Goal: Task Accomplishment & Management: Use online tool/utility

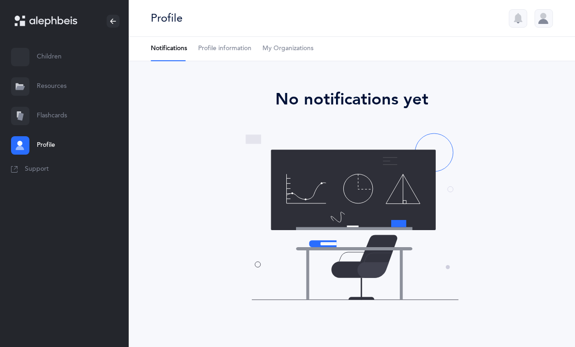
click at [47, 119] on link "Flashcards" at bounding box center [64, 115] width 129 height 29
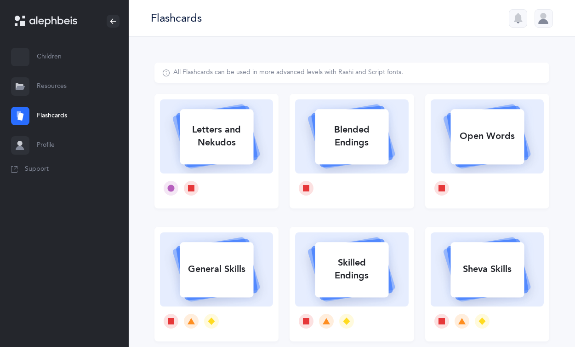
click at [188, 109] on rect at bounding box center [217, 136] width 74 height 55
select select
select select "single"
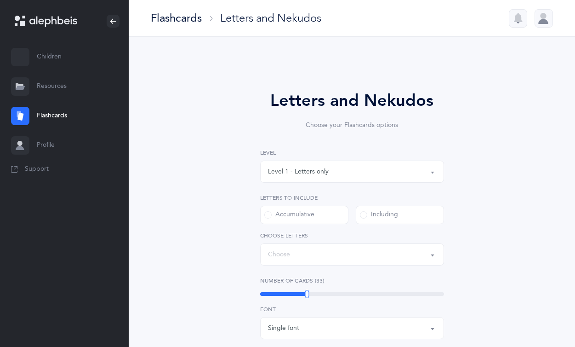
select select "27"
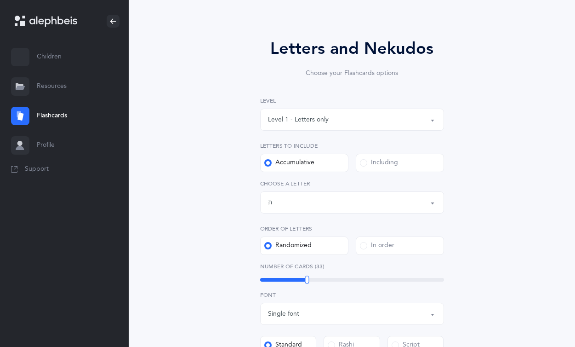
scroll to position [58, 0]
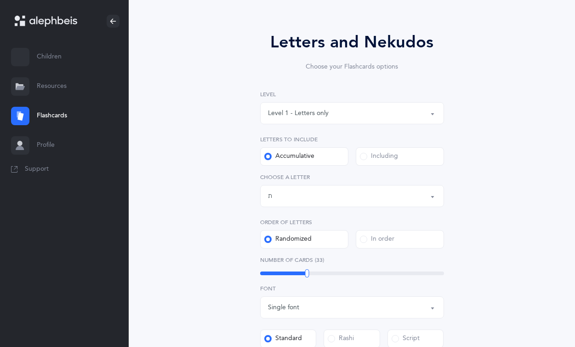
click at [315, 118] on div "Level 1 - Letters only" at bounding box center [298, 114] width 61 height 10
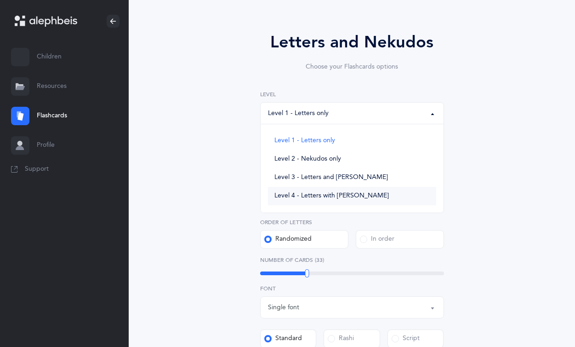
click at [315, 200] on link "Level 4 - Letters with [PERSON_NAME]" at bounding box center [352, 196] width 168 height 18
select select "4"
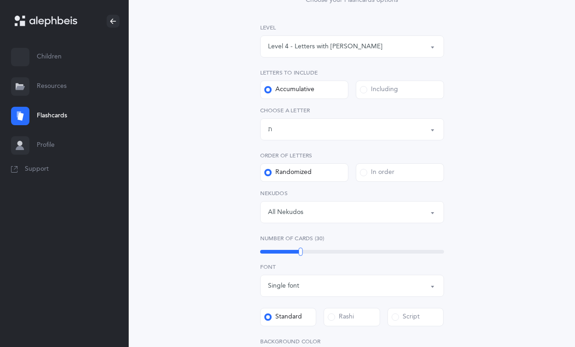
scroll to position [128, 0]
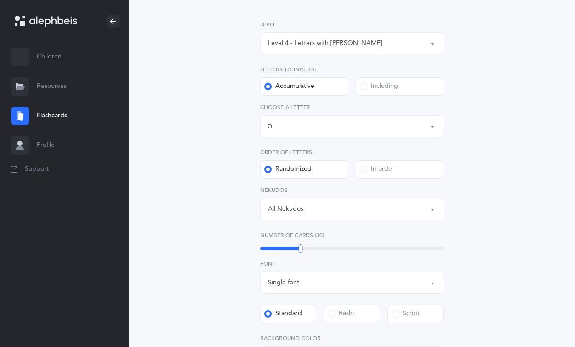
click at [343, 209] on div "All Nekudos" at bounding box center [352, 209] width 168 height 16
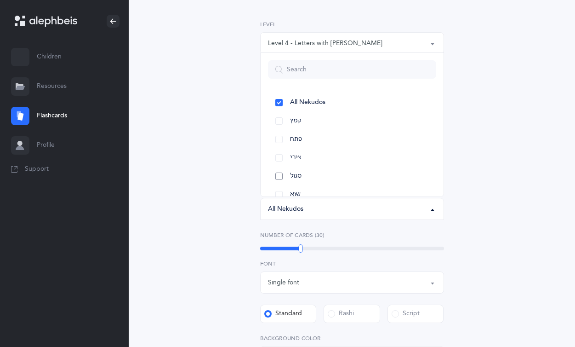
click at [280, 174] on link "סגול" at bounding box center [352, 176] width 168 height 18
select select "31"
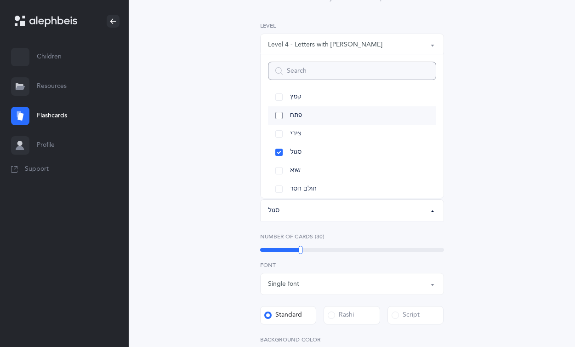
scroll to position [27, 0]
click at [282, 165] on link "שוא" at bounding box center [352, 169] width 168 height 18
click at [332, 238] on label "Number of Cards (30)" at bounding box center [352, 236] width 184 height 8
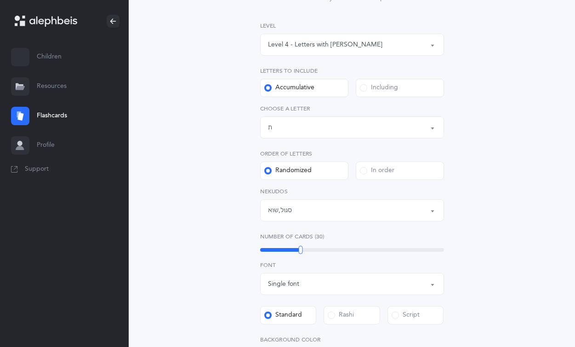
click at [288, 131] on div "Letters up until: ת" at bounding box center [352, 128] width 168 height 16
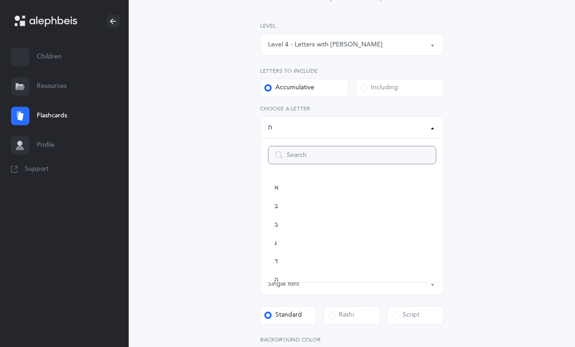
scroll to position [401, 0]
click at [293, 266] on link "ת" at bounding box center [352, 265] width 168 height 18
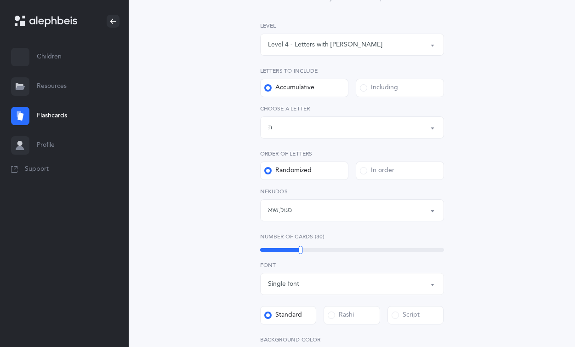
click at [295, 135] on div "Letters up until: ת" at bounding box center [352, 128] width 168 height 16
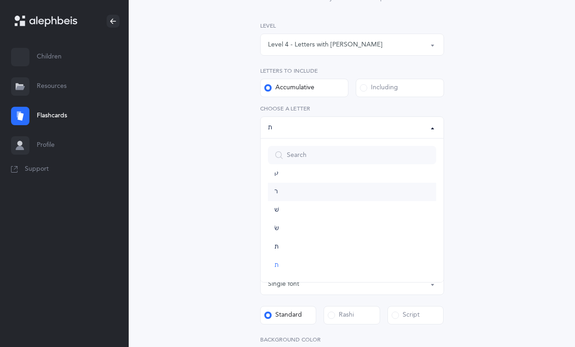
click at [276, 196] on link "ר" at bounding box center [352, 192] width 168 height 18
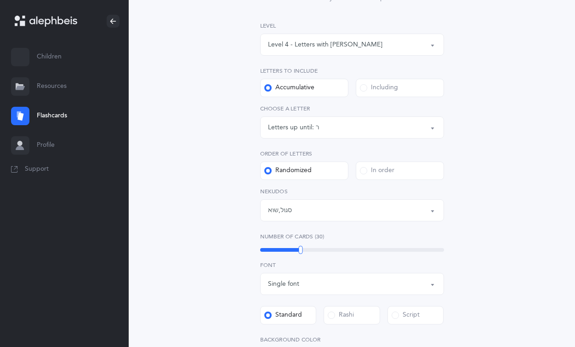
click at [294, 131] on div "Letters up until:" at bounding box center [292, 128] width 48 height 10
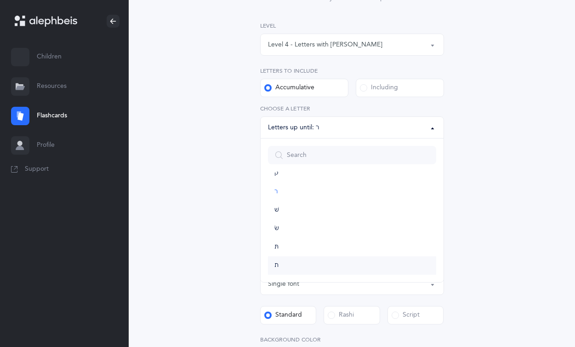
click at [289, 258] on link "ת" at bounding box center [352, 265] width 168 height 18
select select "27"
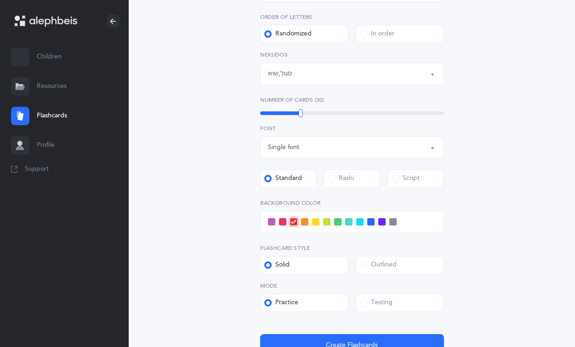
scroll to position [275, 0]
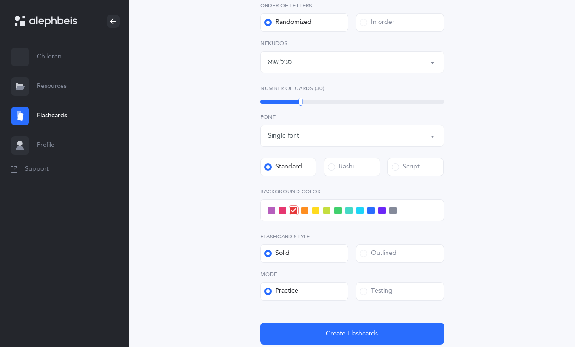
click at [368, 211] on span at bounding box center [370, 209] width 7 height 7
click at [0, 0] on input "checkbox" at bounding box center [0, 0] width 0 height 0
click at [365, 296] on label "Testing" at bounding box center [400, 291] width 88 height 18
click at [0, 0] on input "Testing" at bounding box center [0, 0] width 0 height 0
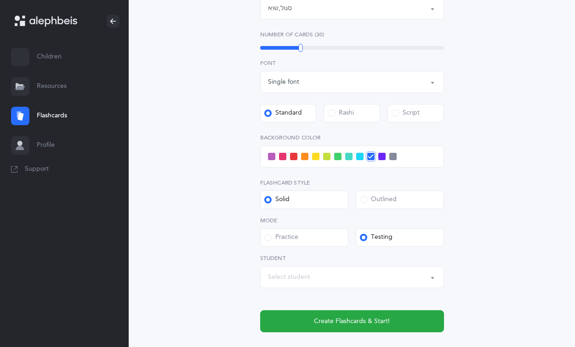
scroll to position [329, 0]
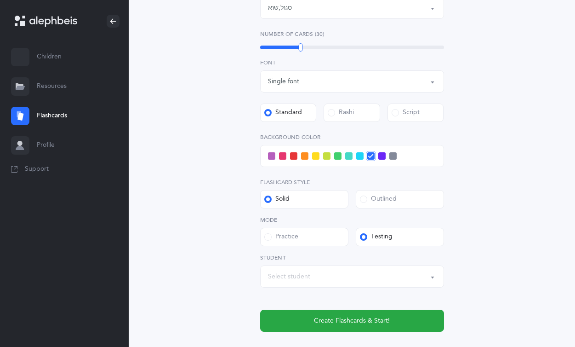
click at [356, 271] on div "Select student" at bounding box center [352, 277] width 168 height 16
click at [219, 253] on div "Letters and Nekudos Choose your Flashcards options Level 1 - Letters only Level…" at bounding box center [351, 50] width 395 height 635
click at [334, 251] on div "Level 1 - Letters only Level 2 - Nekudos only Level 3 - Letters and Nekudos Lev…" at bounding box center [352, 75] width 184 height 512
click at [334, 271] on div "Select student" at bounding box center [352, 277] width 168 height 16
click at [324, 254] on li "No options available" at bounding box center [352, 248] width 168 height 18
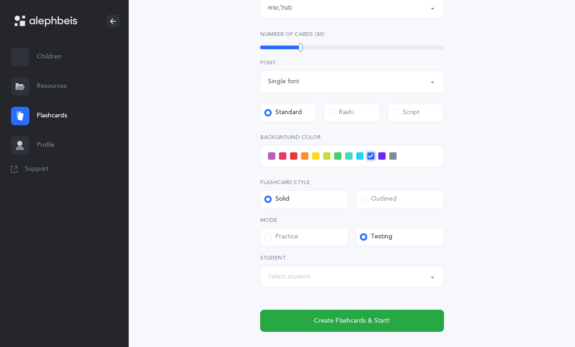
click at [324, 254] on label "Student" at bounding box center [352, 257] width 184 height 8
click at [225, 247] on div "Letters and Nekudos Choose your Flashcards options Level 1 - Letters only Level…" at bounding box center [351, 50] width 395 height 635
click at [267, 237] on span at bounding box center [267, 236] width 7 height 7
click at [0, 0] on input "Practice" at bounding box center [0, 0] width 0 height 0
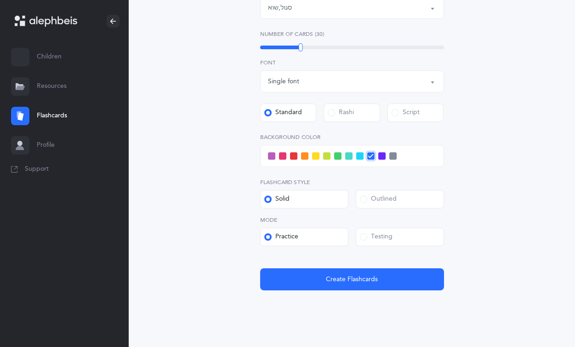
click at [365, 239] on span at bounding box center [363, 236] width 7 height 7
click at [0, 0] on input "Testing" at bounding box center [0, 0] width 0 height 0
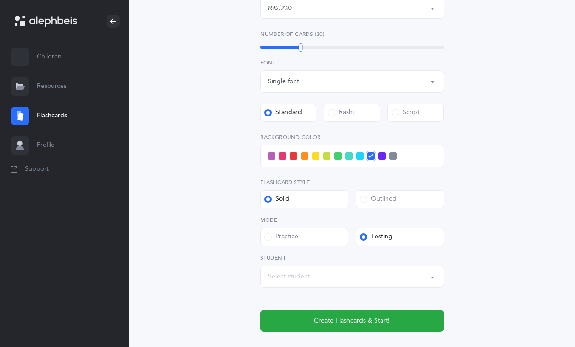
click at [360, 279] on div "Select student" at bounding box center [352, 277] width 168 height 16
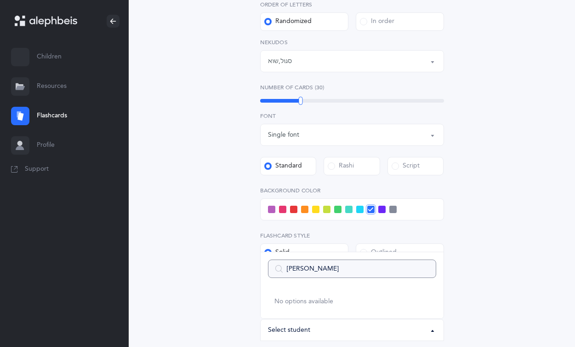
scroll to position [0, 0]
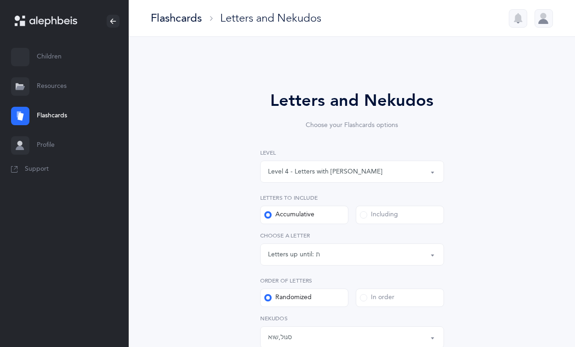
type input "[PERSON_NAME]"
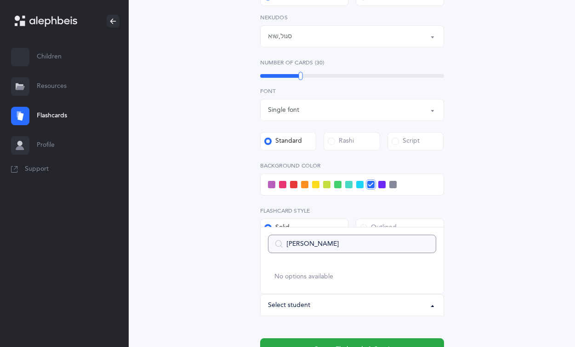
scroll to position [388, 0]
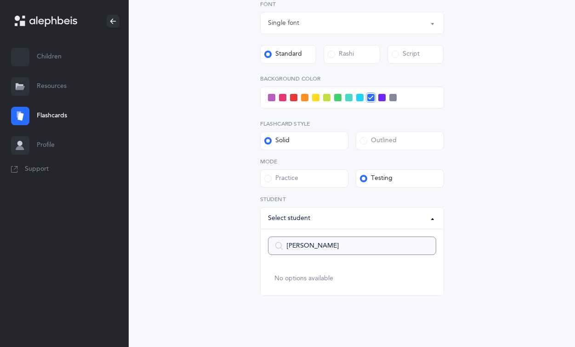
click at [312, 246] on input "[PERSON_NAME]" at bounding box center [352, 245] width 168 height 18
click at [430, 240] on input "[PERSON_NAME]" at bounding box center [352, 245] width 168 height 18
click at [426, 244] on input "[PERSON_NAME]" at bounding box center [352, 245] width 168 height 18
click at [275, 216] on div "Select student" at bounding box center [289, 218] width 42 height 10
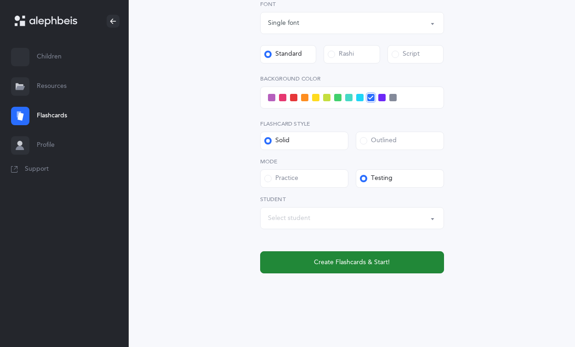
click at [318, 259] on span "Create Flashcards & Start!" at bounding box center [352, 262] width 76 height 10
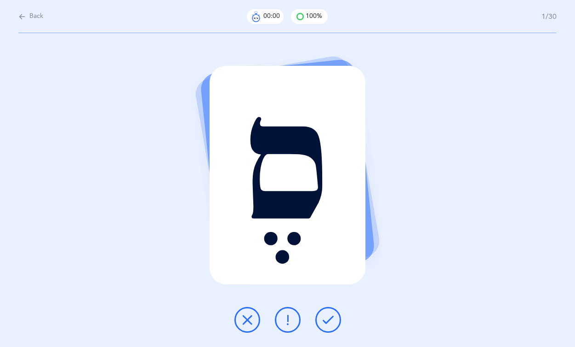
scroll to position [0, 0]
click at [329, 320] on icon at bounding box center [328, 319] width 11 height 11
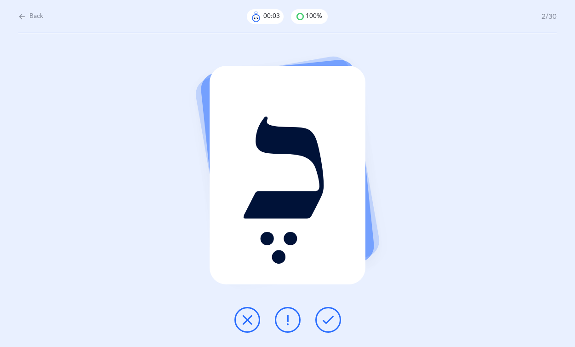
click at [329, 320] on icon at bounding box center [328, 319] width 11 height 11
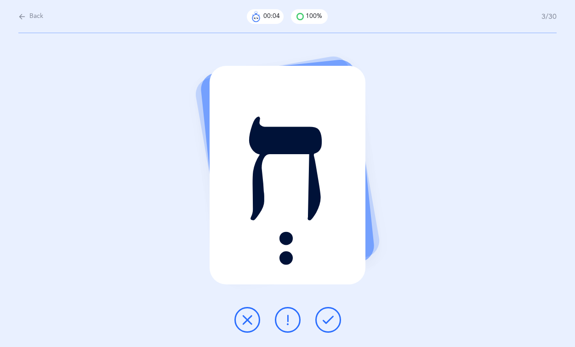
click at [329, 320] on icon at bounding box center [328, 319] width 11 height 11
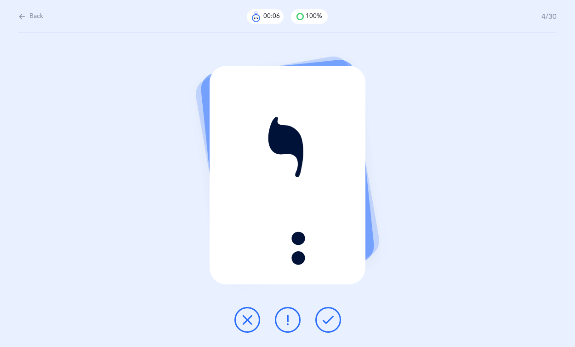
click at [329, 320] on icon at bounding box center [328, 319] width 11 height 11
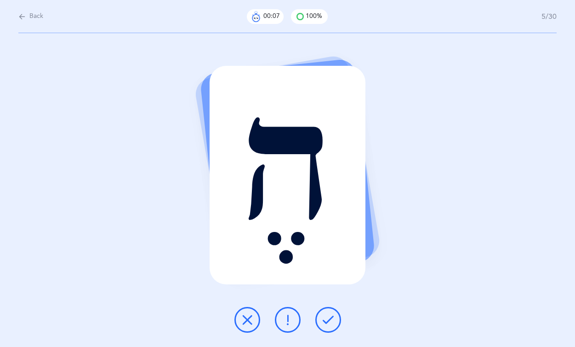
click at [329, 320] on icon at bounding box center [328, 319] width 11 height 11
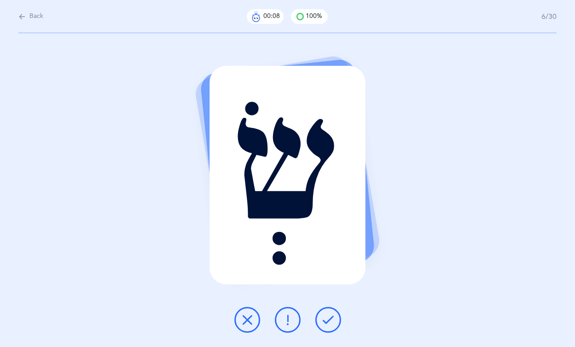
click at [329, 320] on icon at bounding box center [328, 319] width 11 height 11
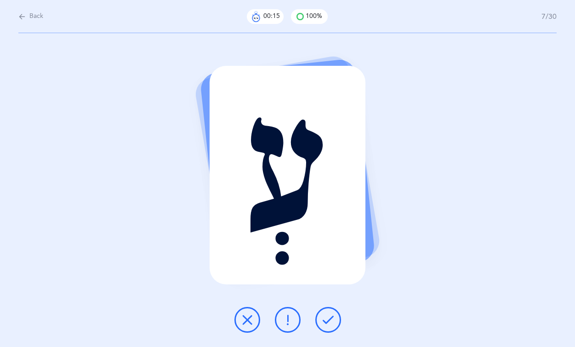
click at [326, 318] on icon at bounding box center [328, 319] width 11 height 11
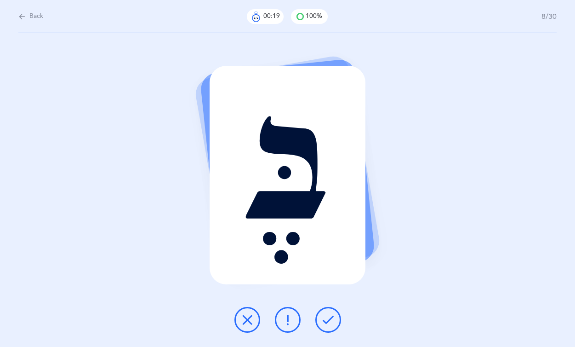
click at [326, 318] on icon at bounding box center [328, 319] width 11 height 11
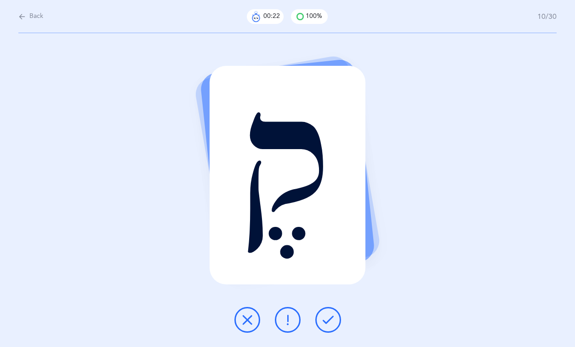
click at [326, 318] on icon at bounding box center [328, 319] width 11 height 11
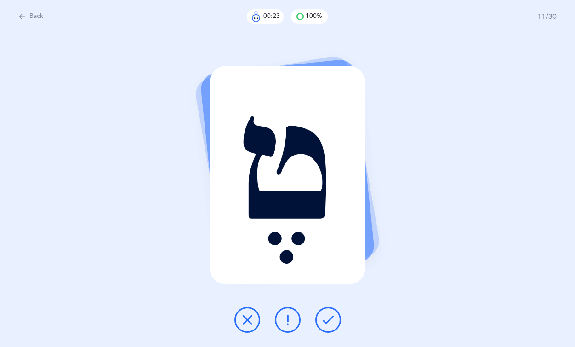
click at [326, 318] on icon at bounding box center [328, 319] width 11 height 11
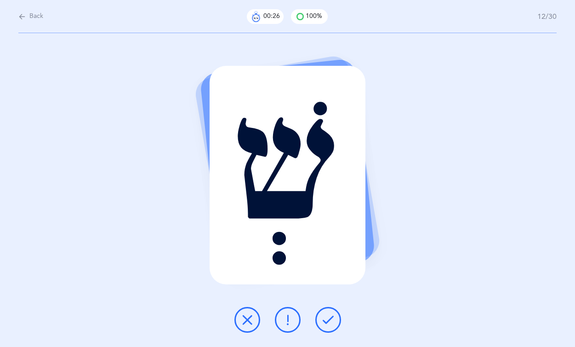
click at [326, 318] on icon at bounding box center [328, 319] width 11 height 11
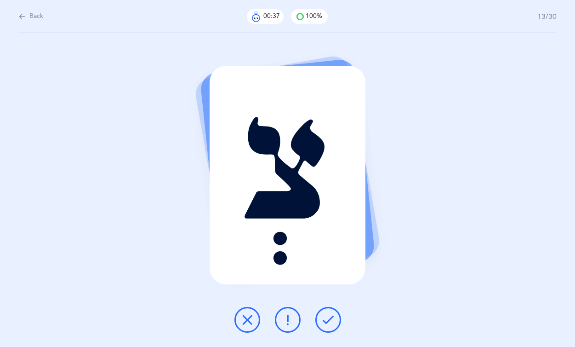
click at [326, 318] on icon at bounding box center [328, 319] width 11 height 11
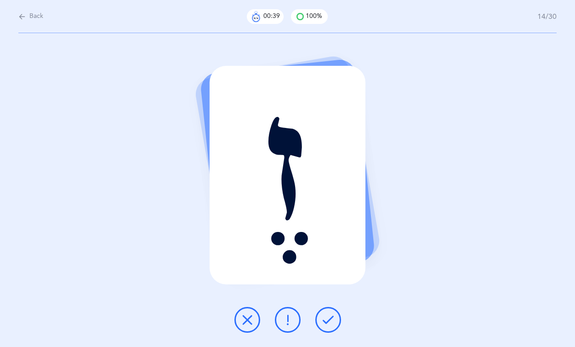
click at [326, 318] on icon at bounding box center [328, 319] width 11 height 11
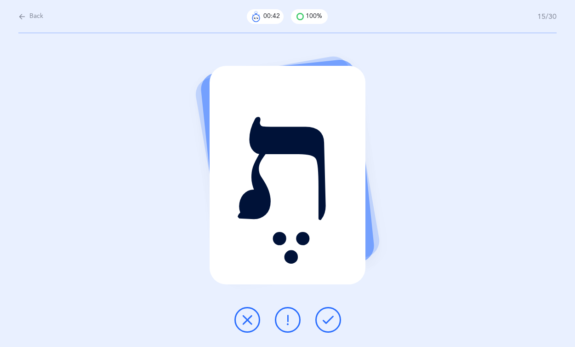
click at [326, 318] on icon at bounding box center [328, 319] width 11 height 11
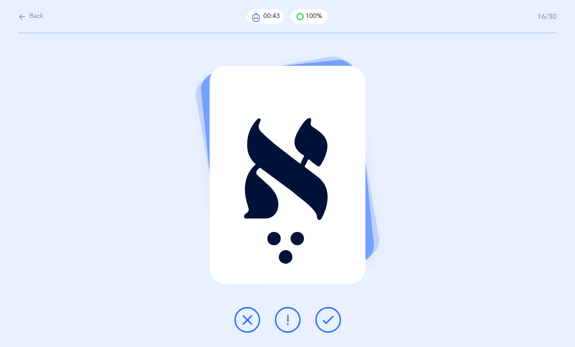
click at [326, 318] on icon at bounding box center [328, 319] width 11 height 11
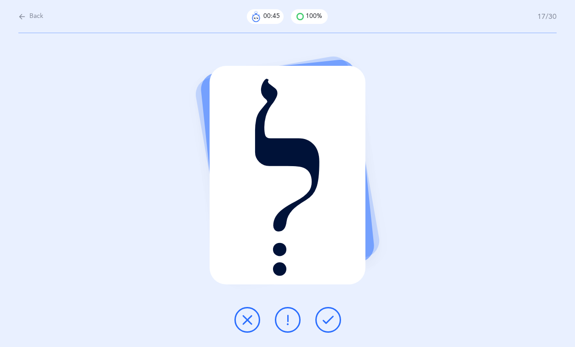
click at [326, 318] on icon at bounding box center [328, 319] width 11 height 11
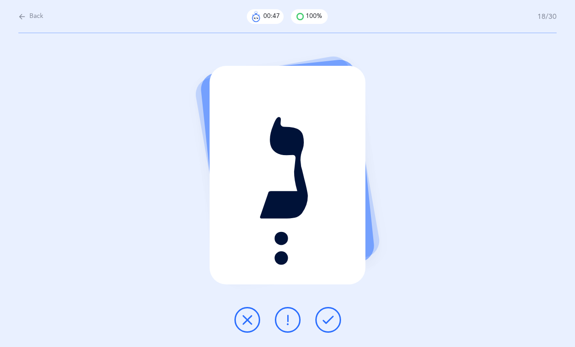
click at [326, 318] on icon at bounding box center [328, 319] width 11 height 11
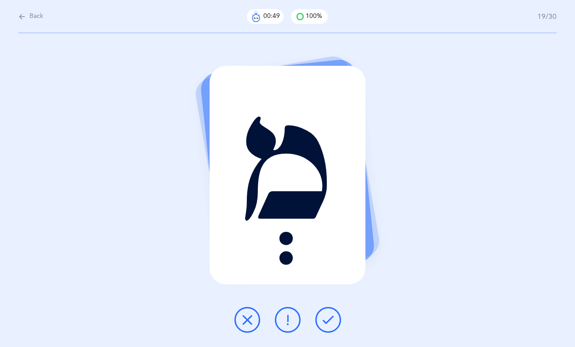
click at [326, 318] on icon at bounding box center [328, 319] width 11 height 11
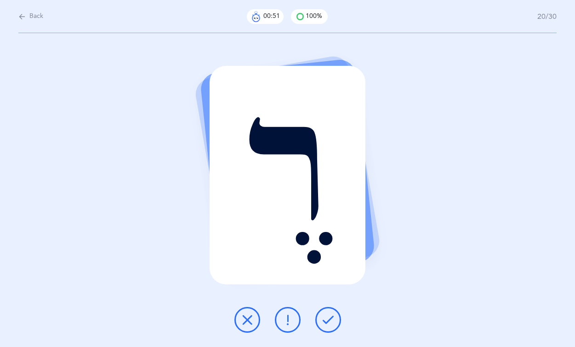
click at [326, 318] on icon at bounding box center [328, 319] width 11 height 11
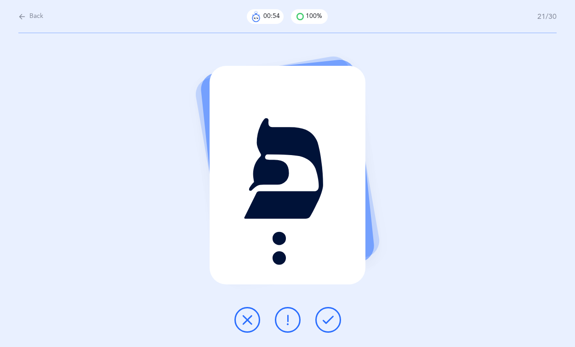
click at [326, 318] on icon at bounding box center [328, 319] width 11 height 11
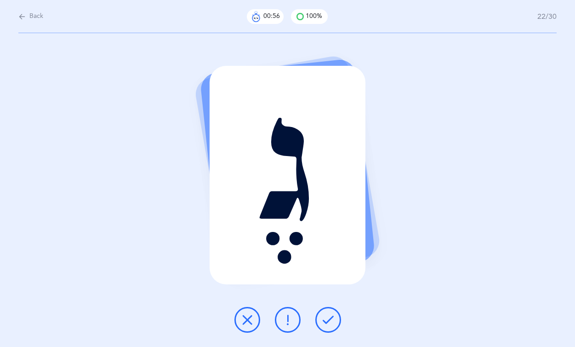
click at [326, 318] on icon at bounding box center [328, 319] width 11 height 11
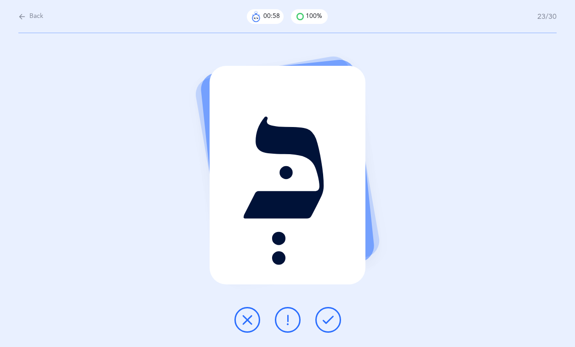
click at [326, 318] on icon at bounding box center [328, 319] width 11 height 11
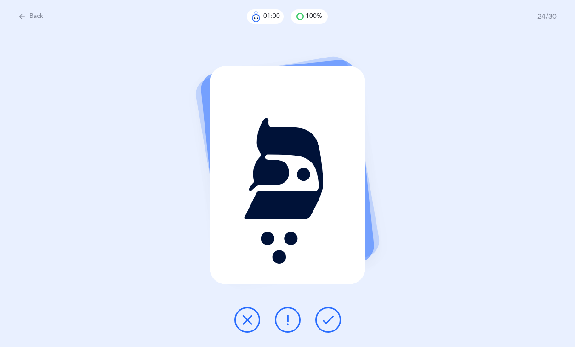
click at [326, 318] on icon at bounding box center [328, 319] width 11 height 11
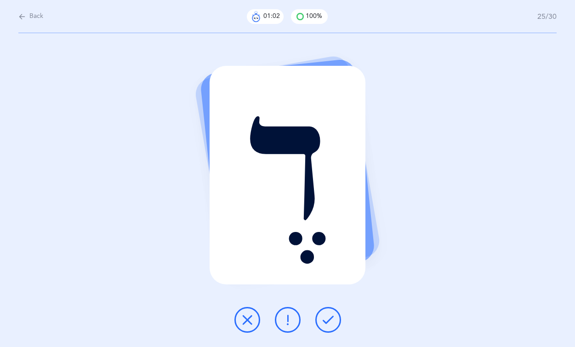
click at [326, 318] on icon at bounding box center [328, 319] width 11 height 11
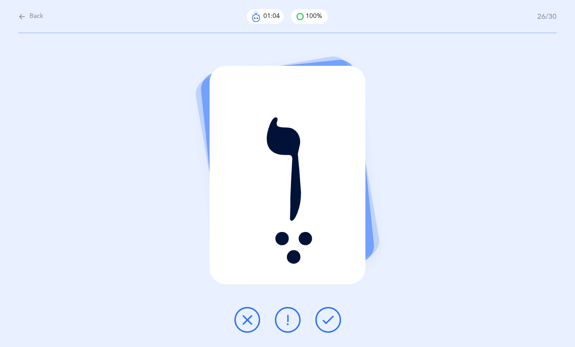
click at [326, 318] on icon at bounding box center [328, 319] width 11 height 11
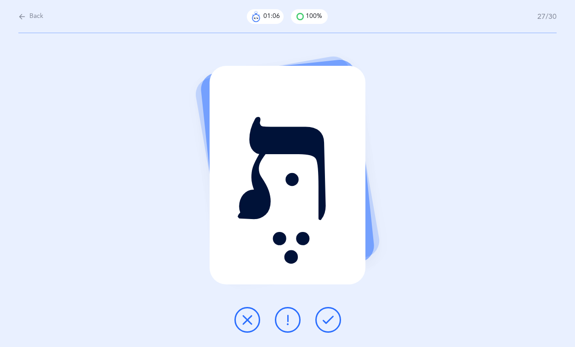
click at [326, 318] on icon at bounding box center [328, 319] width 11 height 11
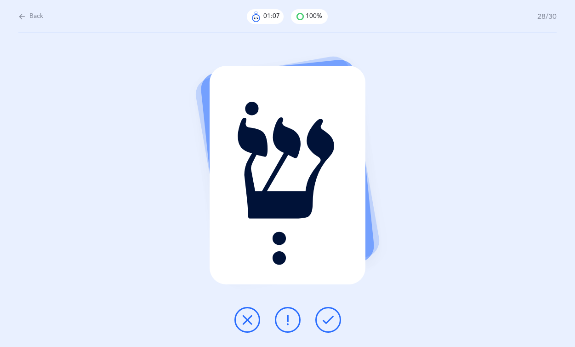
click at [326, 318] on icon at bounding box center [328, 319] width 11 height 11
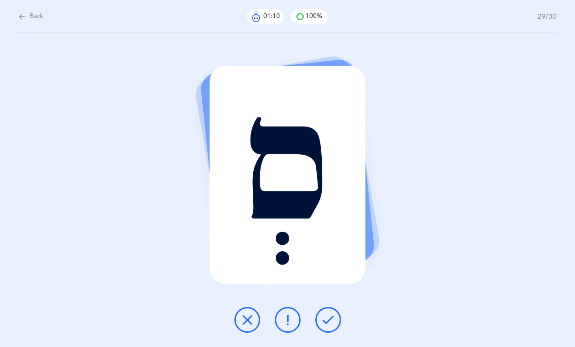
click at [326, 318] on icon at bounding box center [328, 319] width 11 height 11
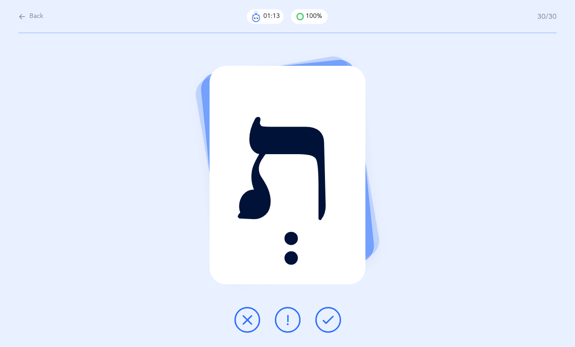
click at [326, 318] on icon at bounding box center [328, 319] width 11 height 11
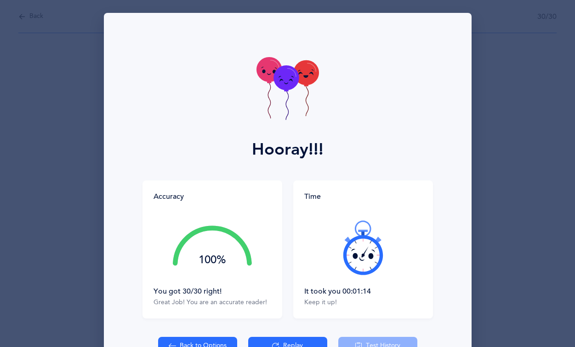
scroll to position [58, 0]
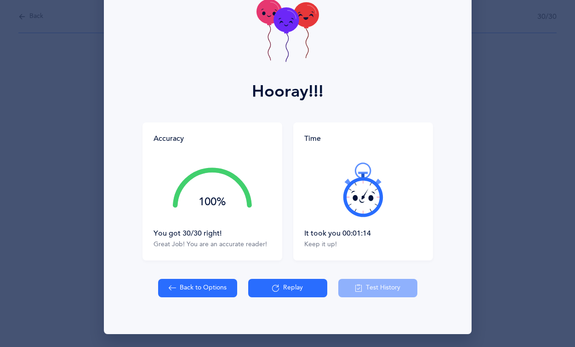
click at [186, 287] on button "Back to Options" at bounding box center [197, 288] width 79 height 18
select select "4"
select select "27"
select select "31"
select select "single"
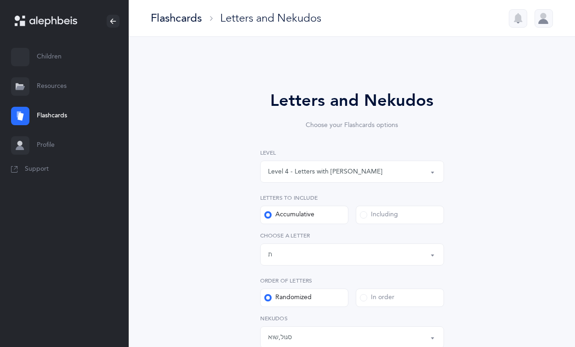
scroll to position [17, 0]
click at [367, 166] on div "Level 4 - Letters with [PERSON_NAME]" at bounding box center [352, 172] width 168 height 16
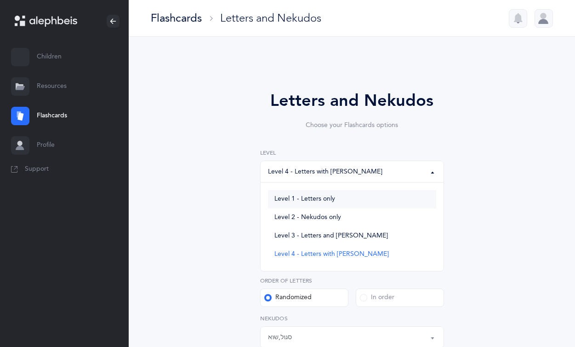
click at [339, 196] on link "Level 1 - Letters only" at bounding box center [352, 199] width 168 height 18
select select "1"
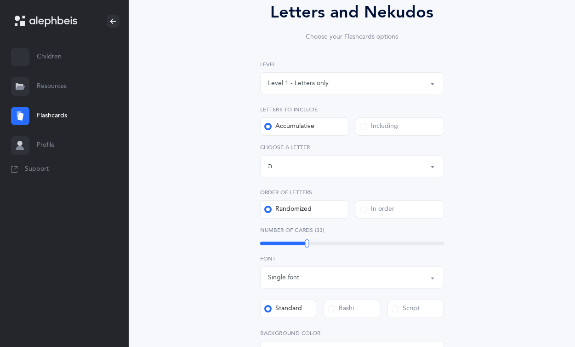
scroll to position [96, 0]
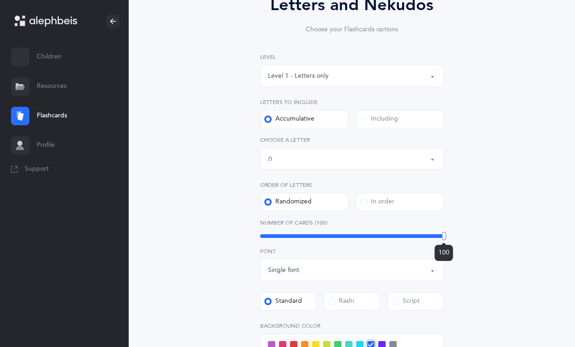
drag, startPoint x: 309, startPoint y: 233, endPoint x: 491, endPoint y: 240, distance: 182.2
click at [491, 240] on div "Letters and Nekudos Choose your Flashcards options Level 1 - Letters only Level…" at bounding box center [351, 262] width 395 height 590
click at [398, 165] on div "Letters up until: ת" at bounding box center [352, 159] width 168 height 16
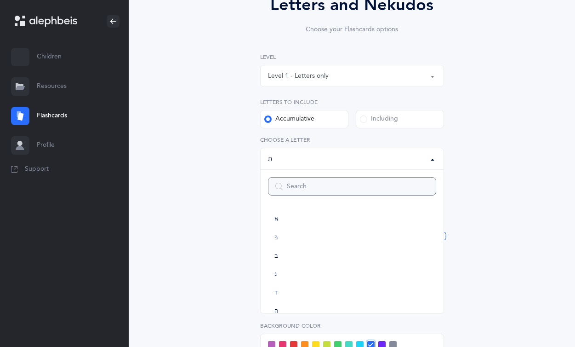
scroll to position [511, 0]
click at [346, 274] on link "תּ" at bounding box center [352, 278] width 168 height 18
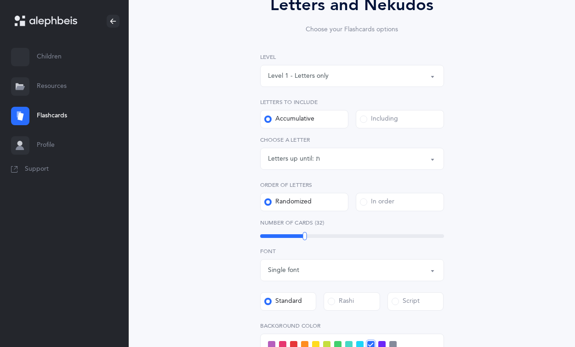
click at [356, 151] on div "Letters up until: תּ" at bounding box center [352, 159] width 168 height 16
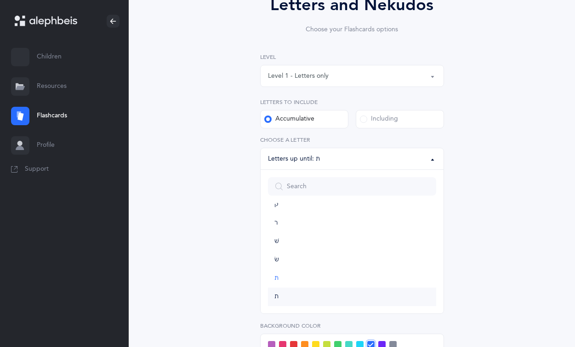
click at [318, 294] on link "ת" at bounding box center [352, 296] width 168 height 18
select select "27"
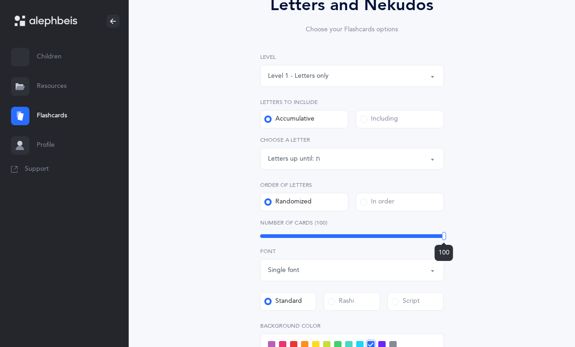
drag, startPoint x: 305, startPoint y: 237, endPoint x: 521, endPoint y: 194, distance: 220.4
click at [521, 194] on div "Letters and Nekudos Choose your Flashcards options Level 1 - Letters only Level…" at bounding box center [351, 262] width 395 height 590
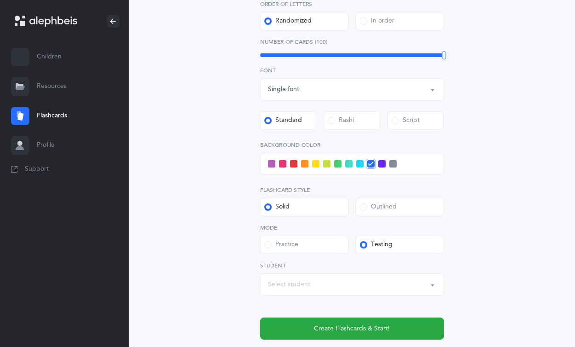
scroll to position [317, 0]
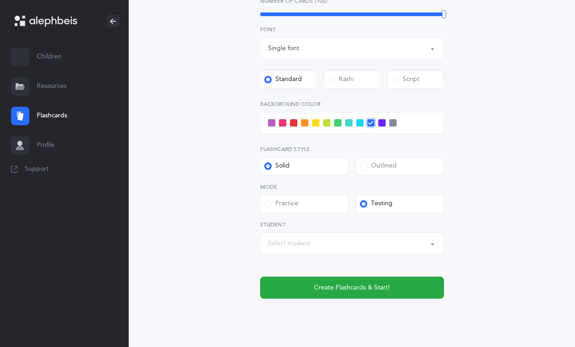
click at [357, 262] on div "Level 1 - Letters only Level 2 - Nekudos only Level 3 - Letters and Nekudos Lev…" at bounding box center [352, 64] width 184 height 467
click at [366, 244] on div "Select student" at bounding box center [352, 243] width 168 height 16
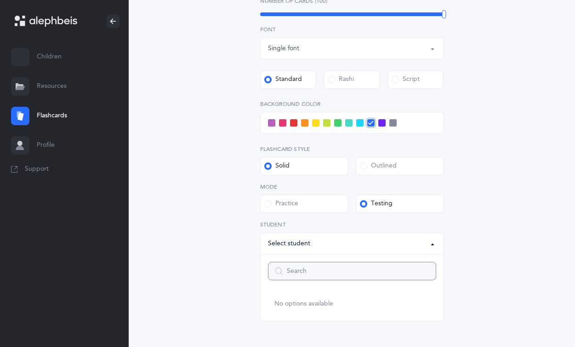
scroll to position [343, 0]
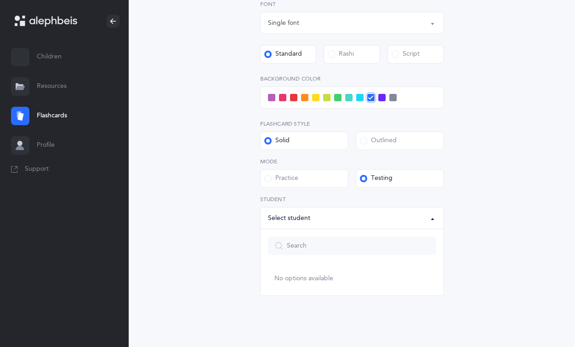
click at [468, 195] on div "Letters and Nekudos Choose your Flashcards options Level 1 - Letters only Level…" at bounding box center [351, 9] width 235 height 527
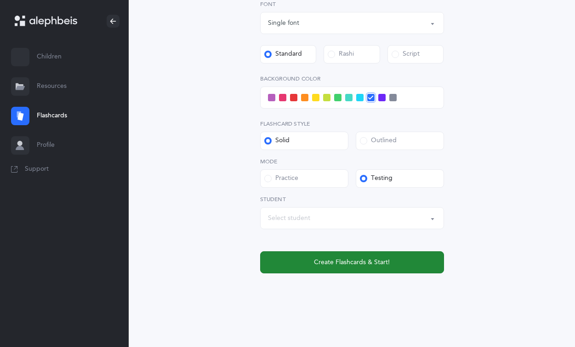
click at [360, 269] on button "Create Flashcards & Start!" at bounding box center [352, 262] width 184 height 22
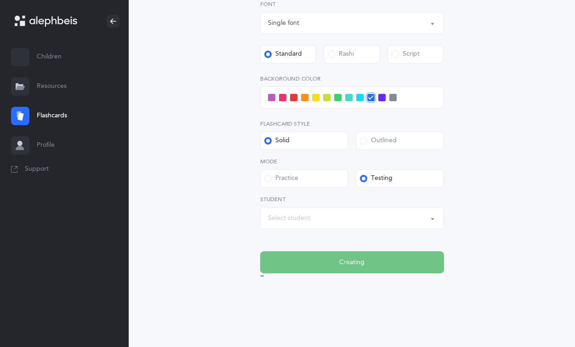
scroll to position [0, 0]
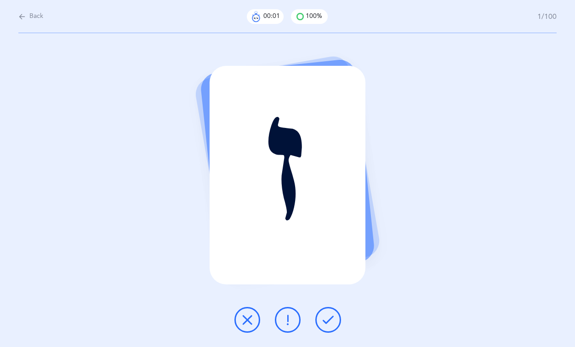
click at [332, 314] on button at bounding box center [328, 320] width 26 height 26
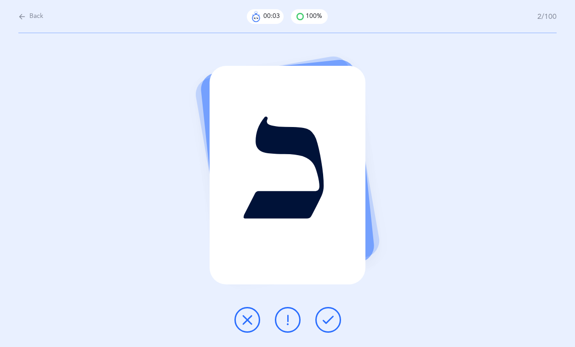
click at [332, 314] on button at bounding box center [328, 320] width 26 height 26
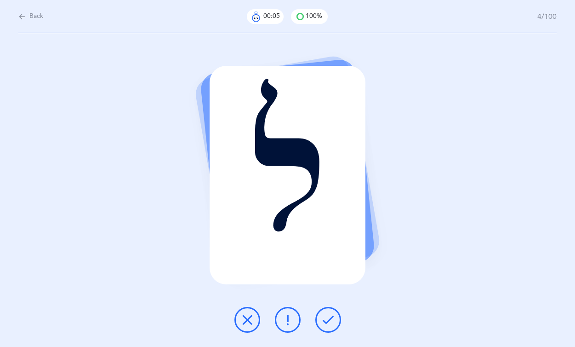
click at [332, 314] on button at bounding box center [328, 320] width 26 height 26
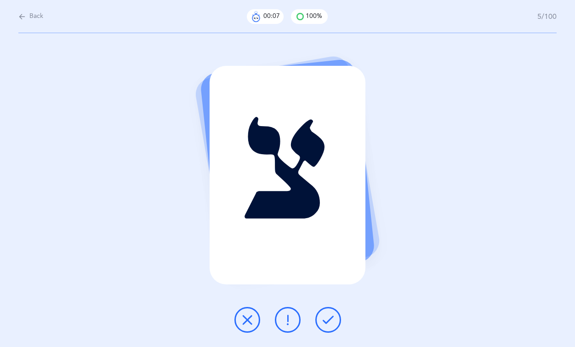
click at [332, 314] on button at bounding box center [328, 320] width 26 height 26
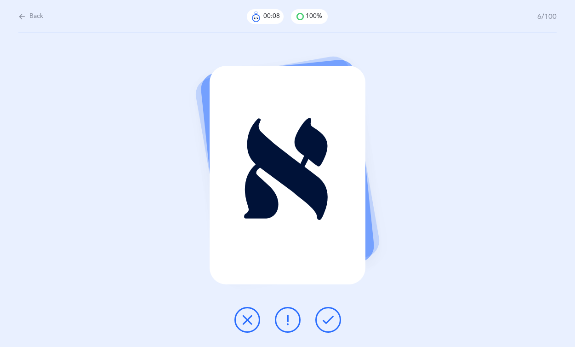
click at [332, 314] on button at bounding box center [328, 320] width 26 height 26
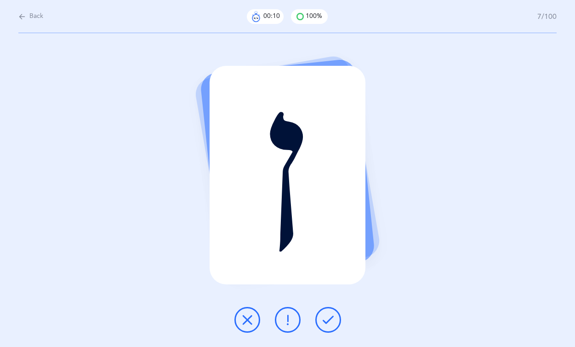
click at [332, 314] on button at bounding box center [328, 320] width 26 height 26
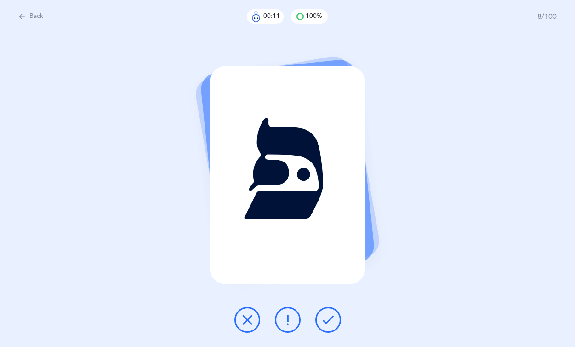
click at [333, 311] on button at bounding box center [328, 320] width 26 height 26
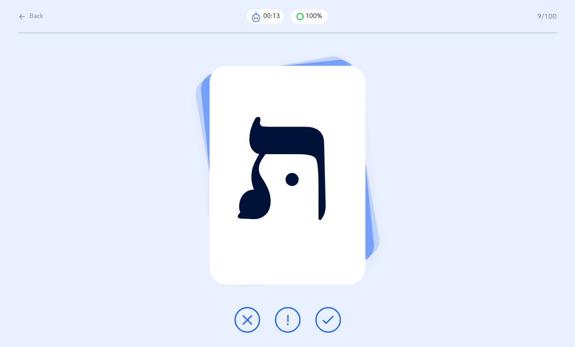
click at [333, 310] on button at bounding box center [328, 320] width 26 height 26
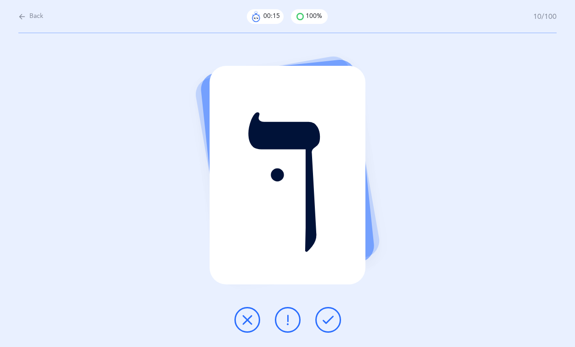
click at [334, 309] on button at bounding box center [328, 320] width 26 height 26
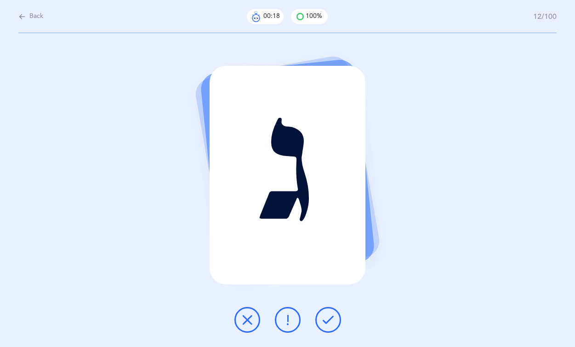
click at [334, 309] on button at bounding box center [328, 320] width 26 height 26
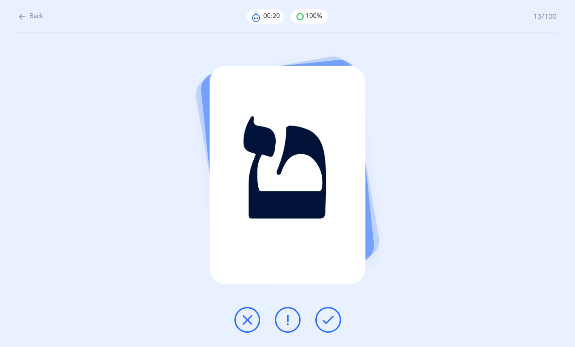
click at [334, 309] on button at bounding box center [328, 320] width 26 height 26
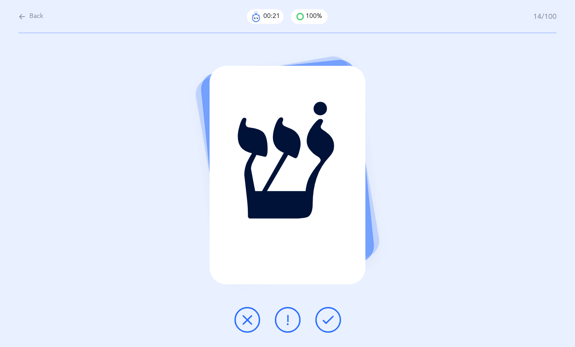
click at [334, 309] on button at bounding box center [328, 320] width 26 height 26
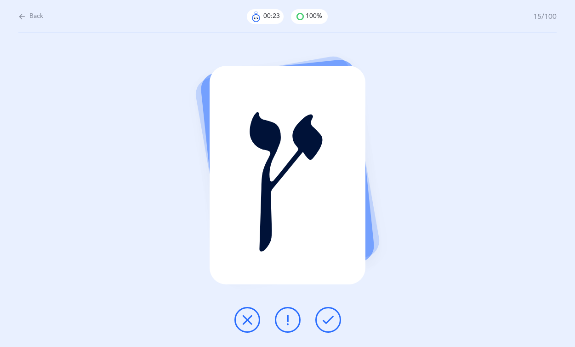
click at [334, 309] on button at bounding box center [328, 320] width 26 height 26
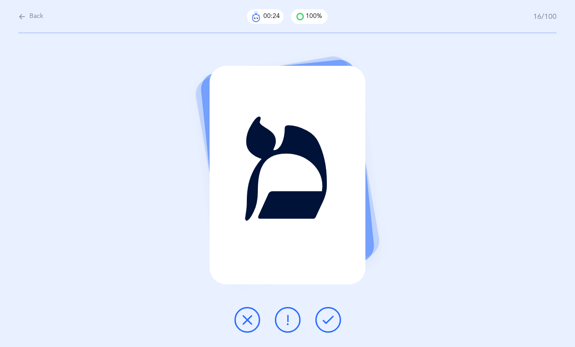
click at [334, 309] on button at bounding box center [328, 320] width 26 height 26
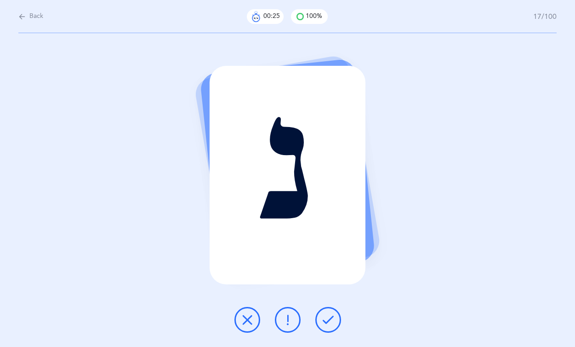
click at [334, 309] on button at bounding box center [328, 320] width 26 height 26
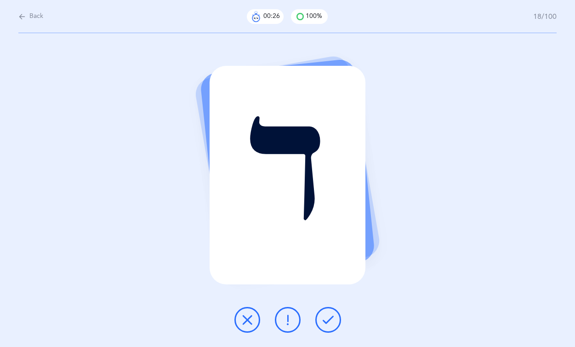
click at [334, 309] on button at bounding box center [328, 320] width 26 height 26
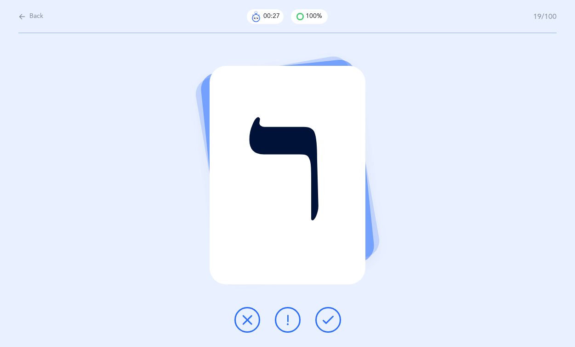
click at [334, 309] on button at bounding box center [328, 320] width 26 height 26
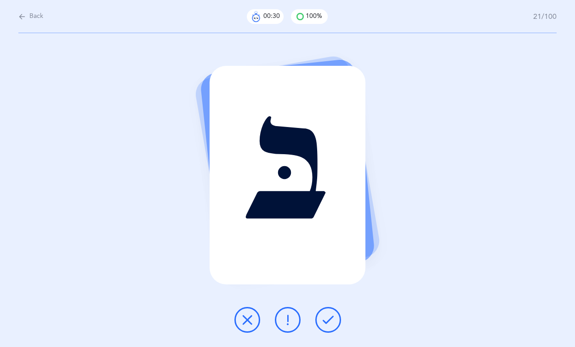
click at [334, 309] on button at bounding box center [328, 320] width 26 height 26
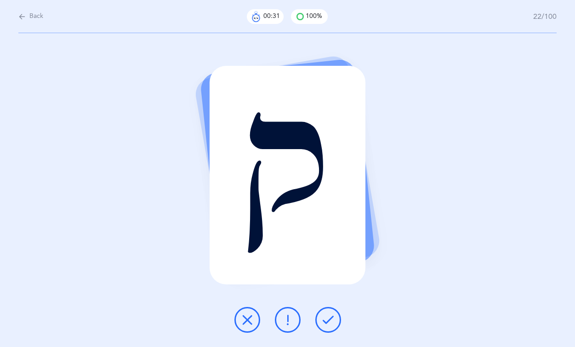
click at [334, 309] on button at bounding box center [328, 320] width 26 height 26
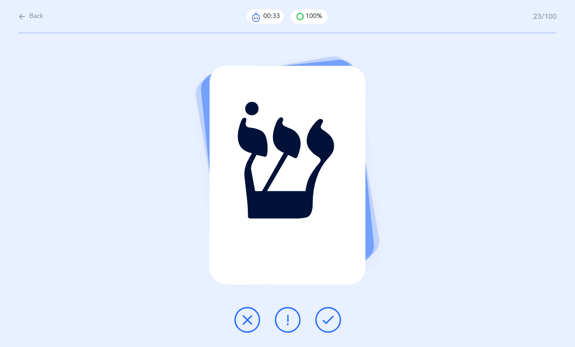
click at [334, 309] on button at bounding box center [328, 320] width 26 height 26
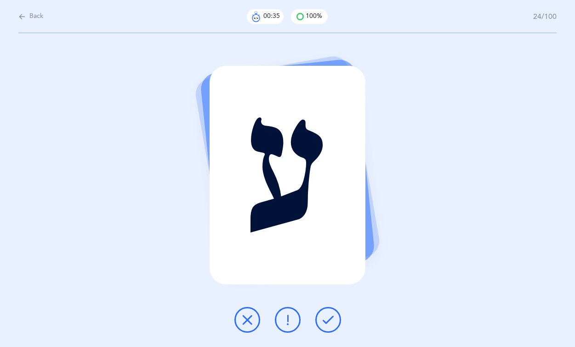
click at [334, 309] on button at bounding box center [328, 320] width 26 height 26
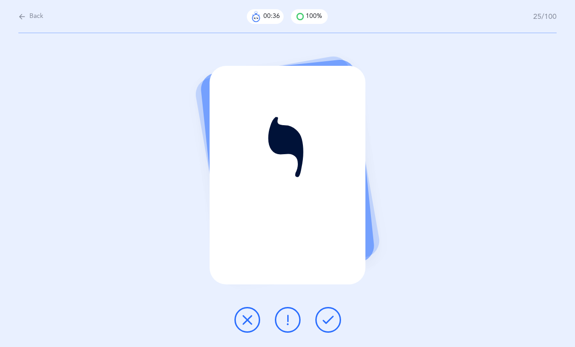
click at [334, 309] on button at bounding box center [328, 320] width 26 height 26
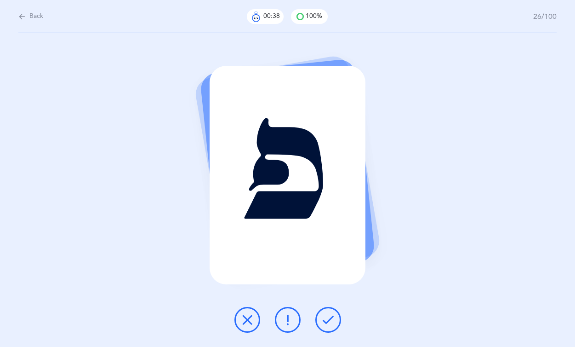
click at [334, 309] on button at bounding box center [328, 320] width 26 height 26
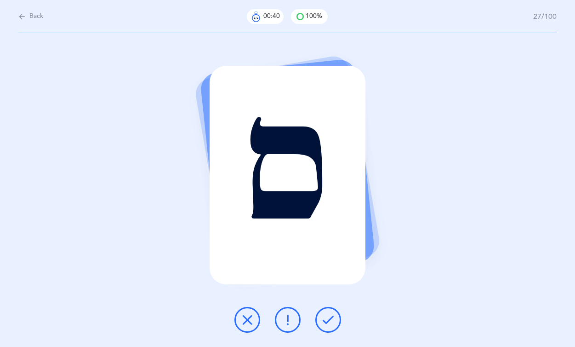
click at [334, 309] on button at bounding box center [328, 320] width 26 height 26
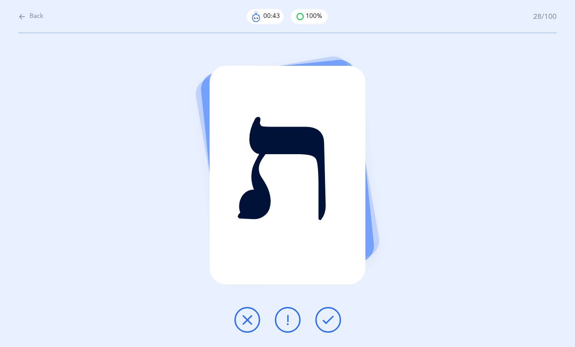
click at [334, 309] on button at bounding box center [328, 320] width 26 height 26
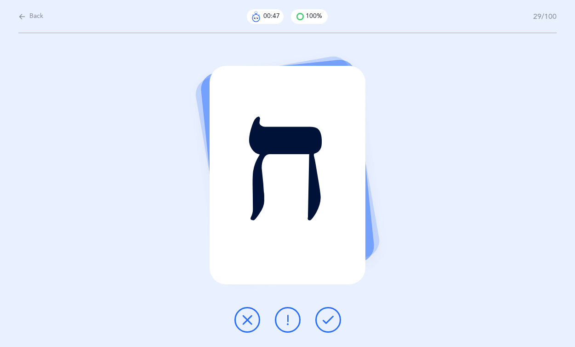
click at [325, 318] on icon at bounding box center [328, 319] width 11 height 11
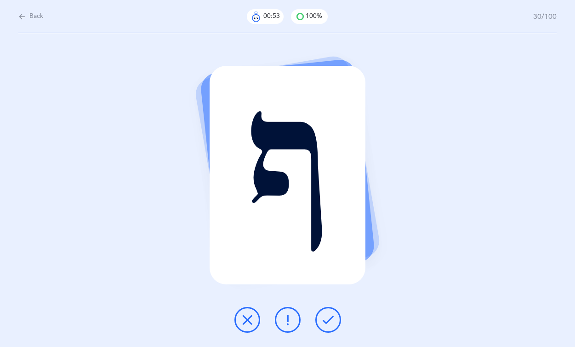
click at [325, 318] on icon at bounding box center [328, 319] width 11 height 11
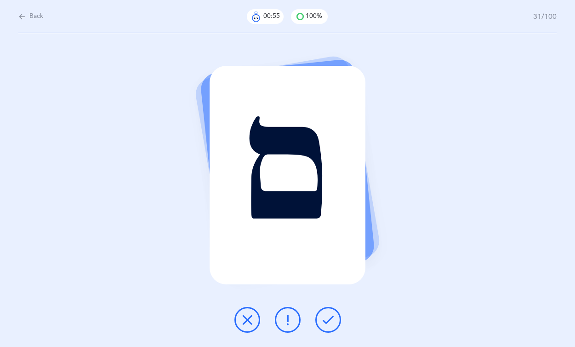
click at [325, 318] on icon at bounding box center [328, 319] width 11 height 11
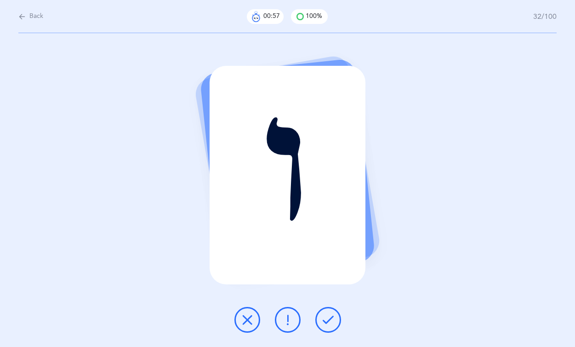
click at [325, 318] on icon at bounding box center [328, 319] width 11 height 11
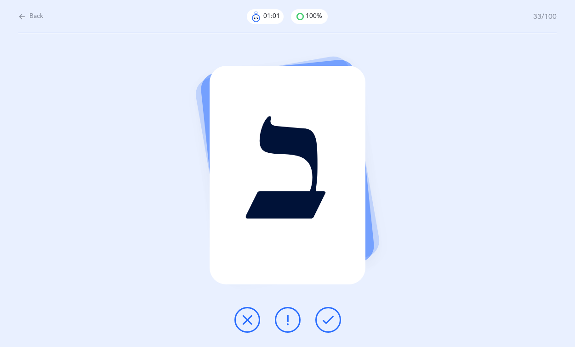
click at [325, 318] on icon at bounding box center [328, 319] width 11 height 11
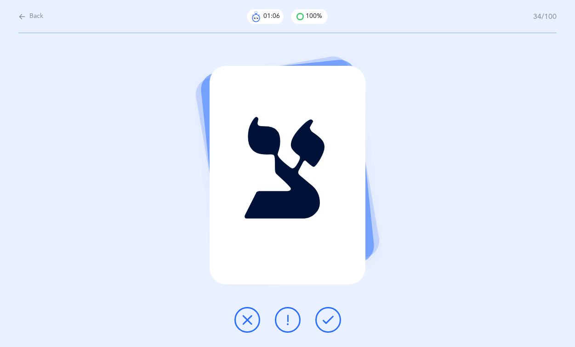
click at [325, 318] on icon at bounding box center [328, 319] width 11 height 11
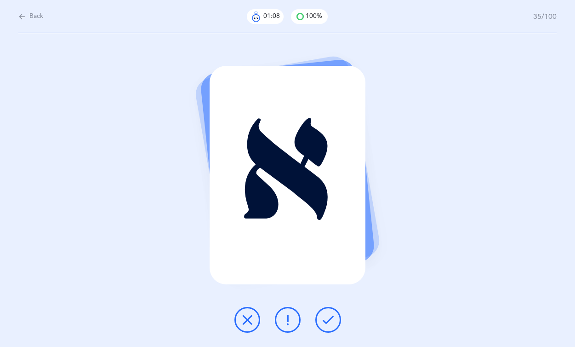
click at [325, 318] on icon at bounding box center [328, 319] width 11 height 11
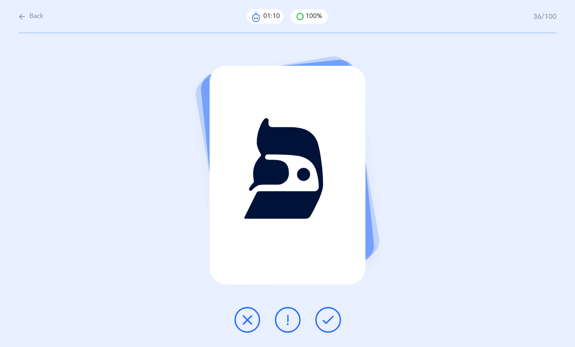
click at [325, 318] on icon at bounding box center [328, 319] width 11 height 11
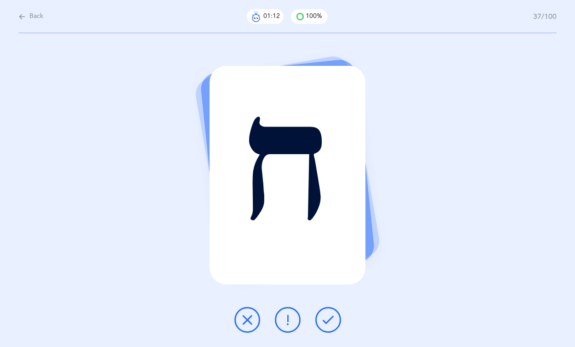
click at [325, 318] on icon at bounding box center [328, 319] width 11 height 11
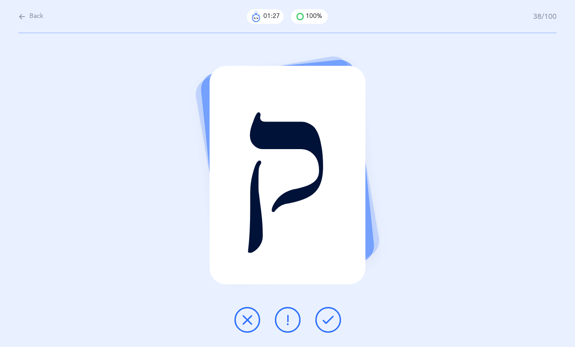
click at [325, 318] on icon at bounding box center [328, 319] width 11 height 11
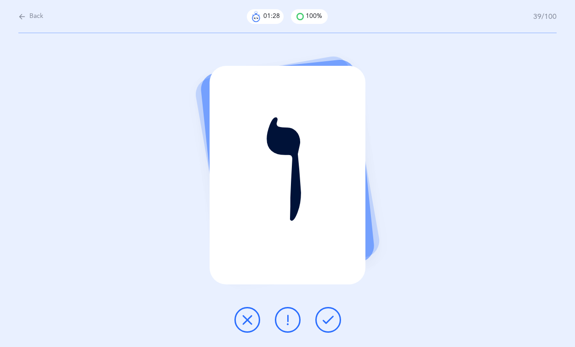
click at [325, 318] on icon at bounding box center [328, 319] width 11 height 11
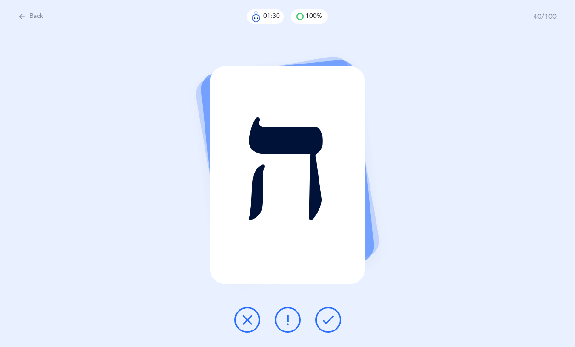
click at [325, 318] on icon at bounding box center [328, 319] width 11 height 11
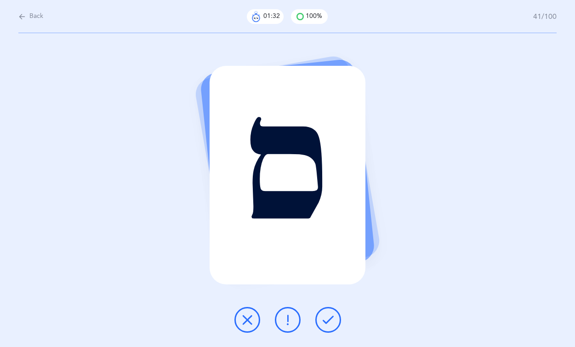
click at [325, 318] on icon at bounding box center [328, 319] width 11 height 11
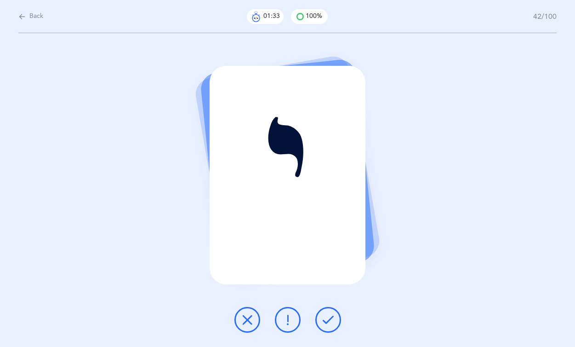
click at [325, 318] on icon at bounding box center [328, 319] width 11 height 11
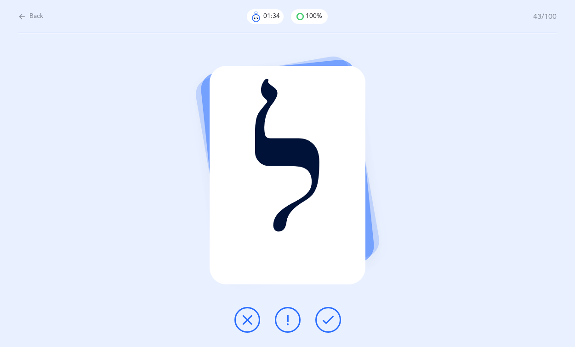
click at [325, 318] on icon at bounding box center [328, 319] width 11 height 11
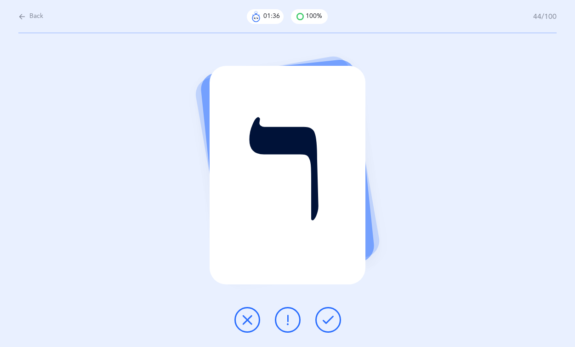
click at [325, 318] on icon at bounding box center [328, 319] width 11 height 11
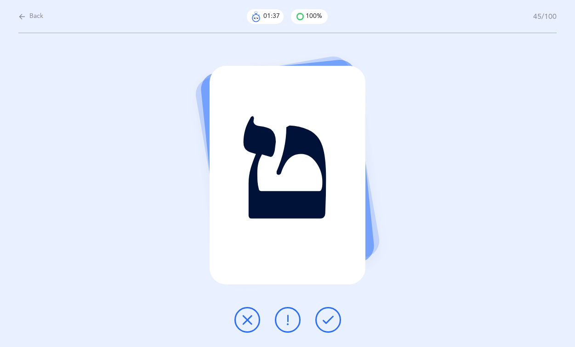
click at [325, 318] on icon at bounding box center [328, 319] width 11 height 11
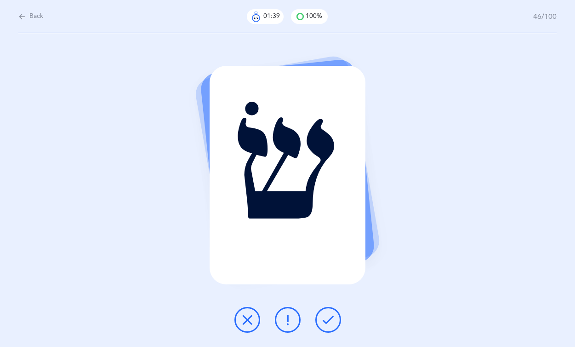
click at [325, 318] on icon at bounding box center [328, 319] width 11 height 11
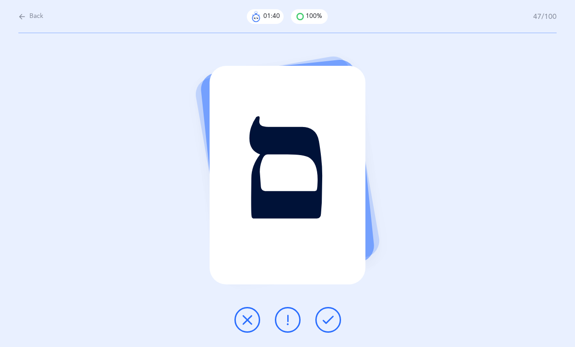
click at [325, 318] on icon at bounding box center [328, 319] width 11 height 11
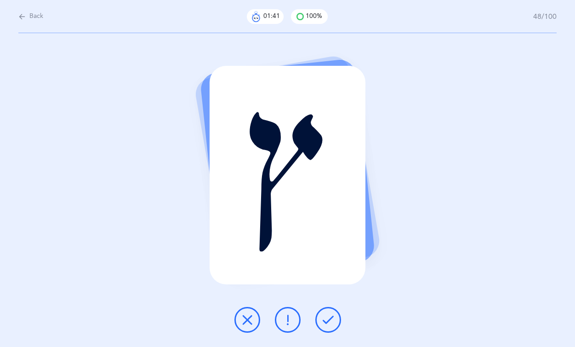
click at [325, 318] on icon at bounding box center [328, 319] width 11 height 11
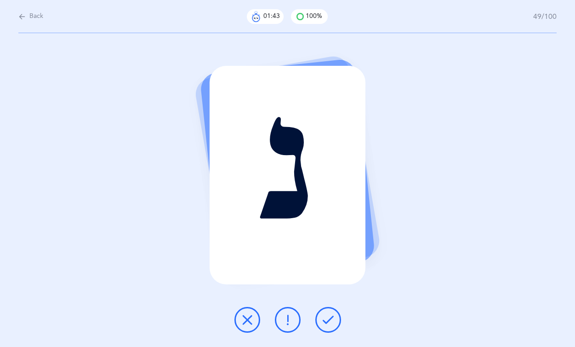
click at [325, 318] on icon at bounding box center [328, 319] width 11 height 11
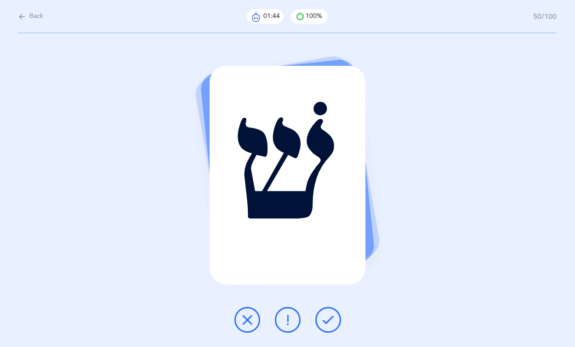
click at [325, 318] on icon at bounding box center [328, 319] width 11 height 11
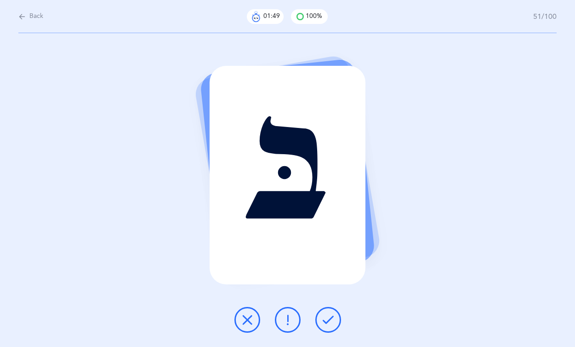
click at [326, 316] on icon at bounding box center [328, 319] width 11 height 11
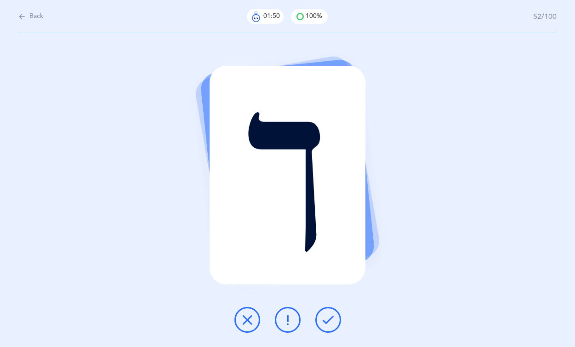
click at [326, 316] on icon at bounding box center [328, 319] width 11 height 11
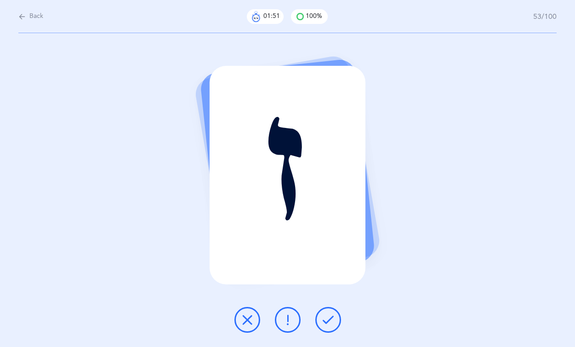
click at [326, 316] on icon at bounding box center [328, 319] width 11 height 11
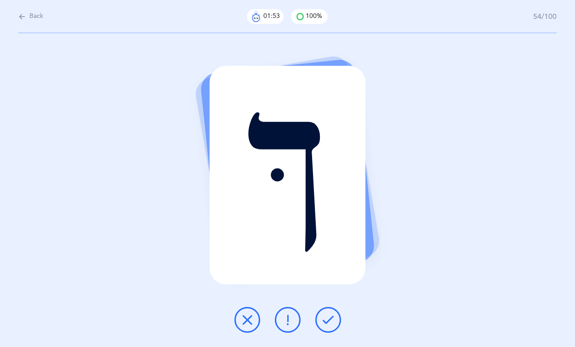
click at [326, 316] on icon at bounding box center [328, 319] width 11 height 11
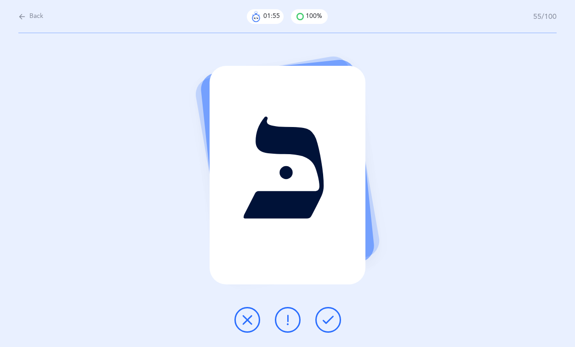
click at [326, 316] on icon at bounding box center [328, 319] width 11 height 11
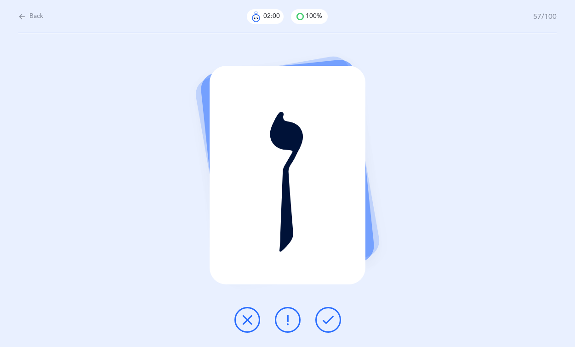
click at [326, 316] on icon at bounding box center [328, 319] width 11 height 11
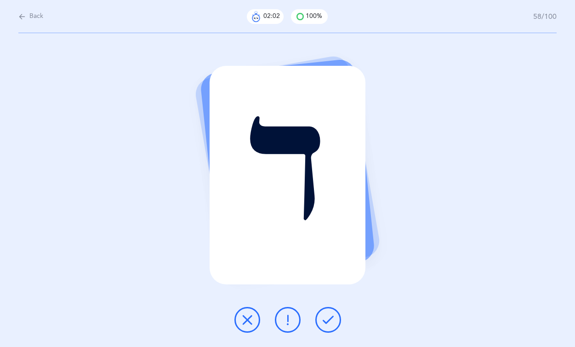
click at [326, 316] on icon at bounding box center [328, 319] width 11 height 11
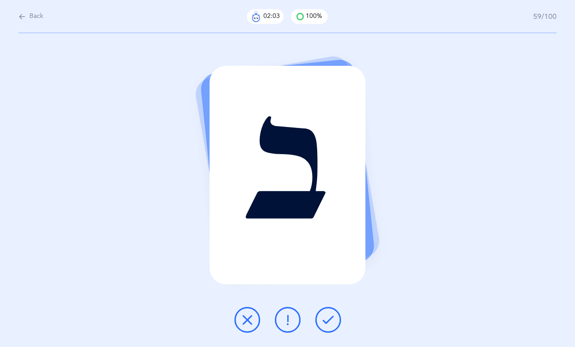
click at [326, 316] on icon at bounding box center [328, 319] width 11 height 11
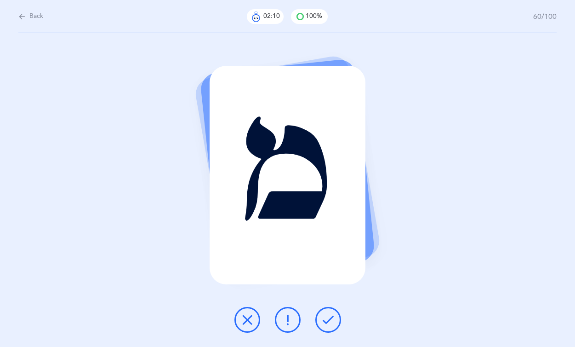
click at [326, 316] on icon at bounding box center [328, 319] width 11 height 11
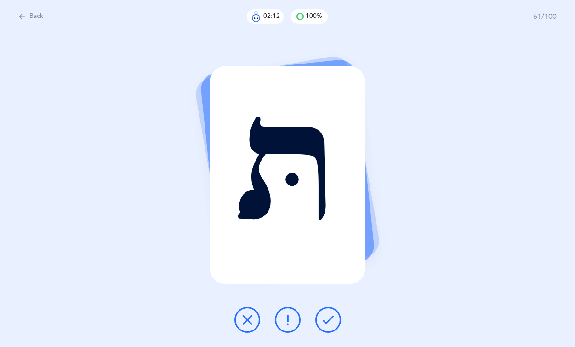
click at [326, 316] on icon at bounding box center [328, 319] width 11 height 11
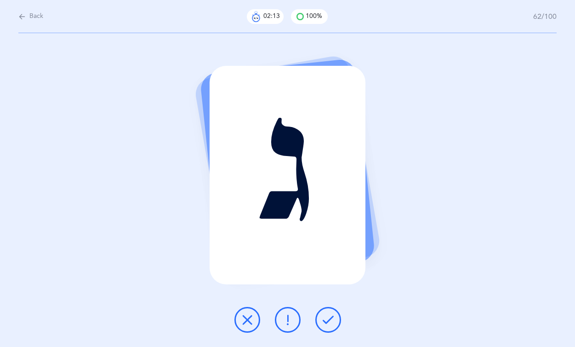
click at [326, 316] on icon at bounding box center [328, 319] width 11 height 11
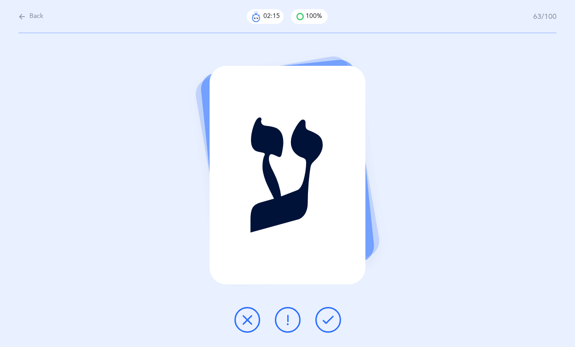
click at [326, 316] on icon at bounding box center [328, 319] width 11 height 11
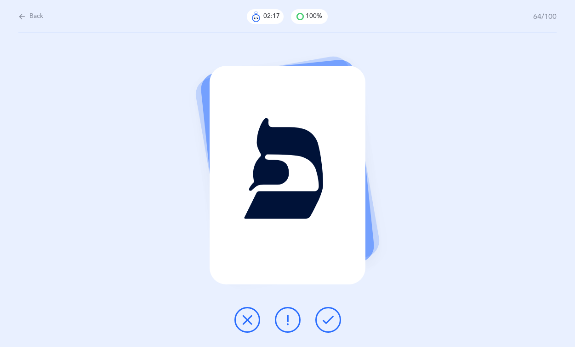
click at [326, 316] on icon at bounding box center [328, 319] width 11 height 11
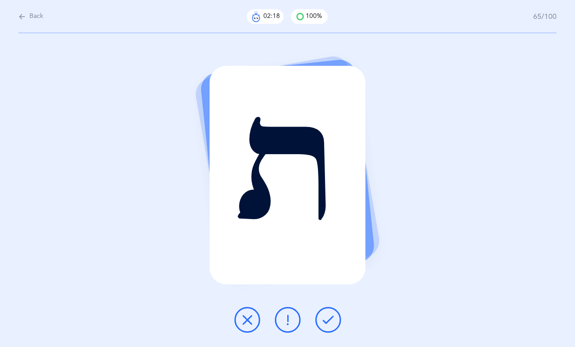
click at [326, 316] on icon at bounding box center [328, 319] width 11 height 11
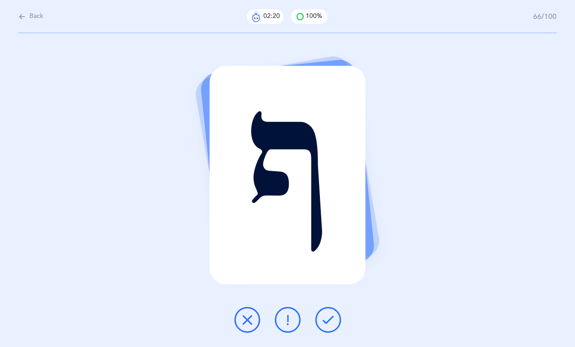
click at [326, 316] on icon at bounding box center [328, 319] width 11 height 11
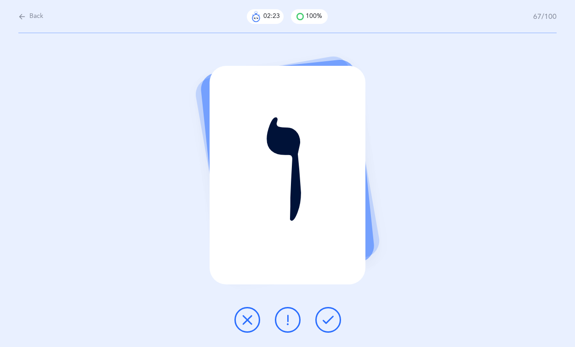
click at [326, 316] on icon at bounding box center [328, 319] width 11 height 11
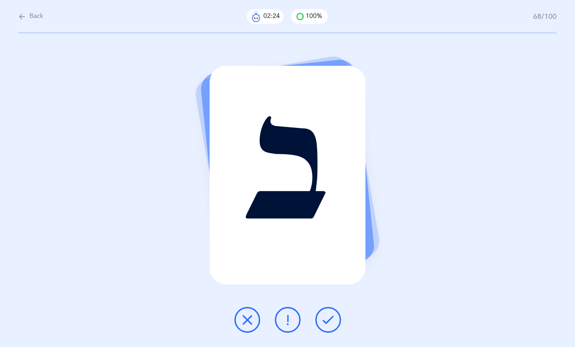
click at [326, 316] on icon at bounding box center [328, 319] width 11 height 11
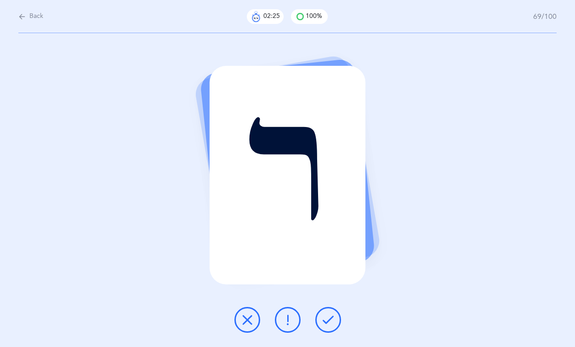
click at [326, 316] on icon at bounding box center [328, 319] width 11 height 11
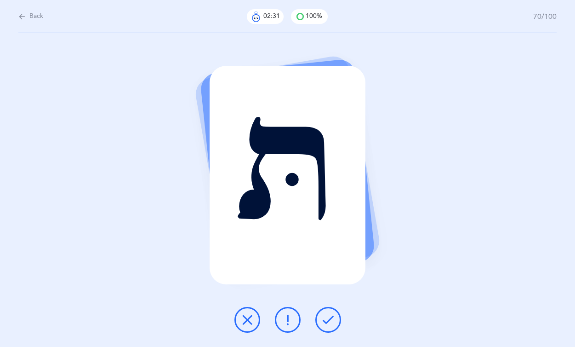
click at [326, 316] on icon at bounding box center [328, 319] width 11 height 11
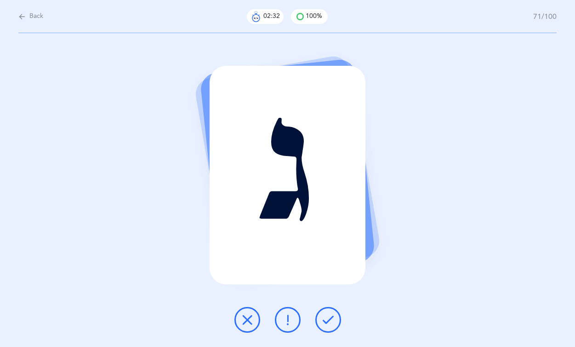
click at [326, 316] on icon at bounding box center [328, 319] width 11 height 11
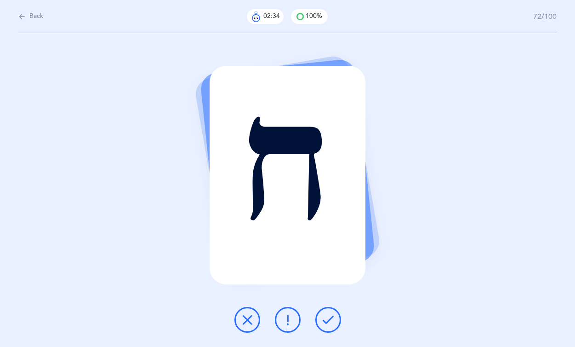
click at [326, 316] on icon at bounding box center [328, 319] width 11 height 11
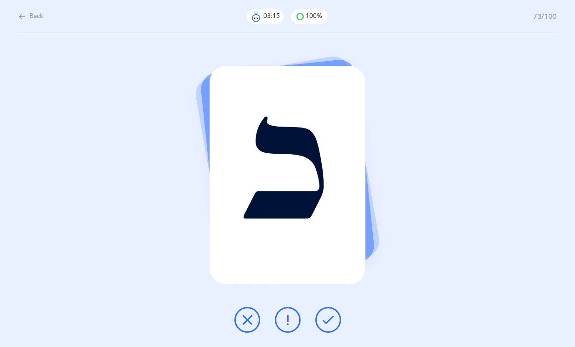
click at [326, 316] on icon at bounding box center [328, 319] width 11 height 11
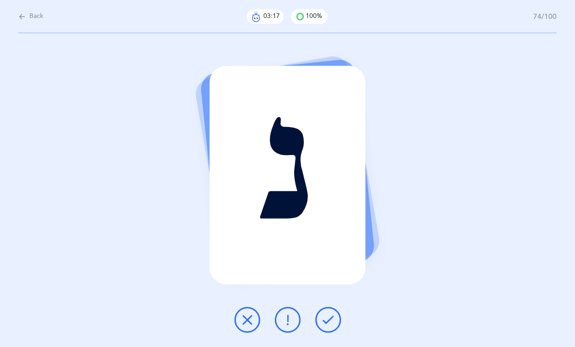
click at [326, 316] on icon at bounding box center [328, 319] width 11 height 11
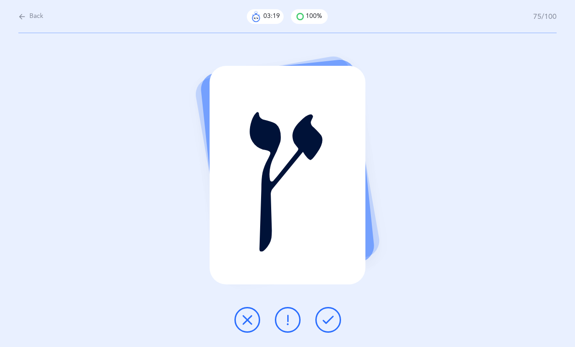
click at [326, 316] on icon at bounding box center [328, 319] width 11 height 11
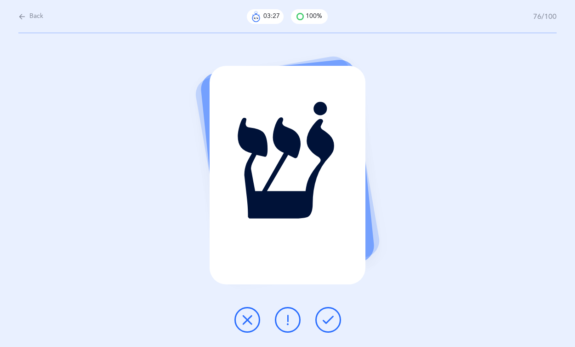
click at [326, 316] on icon at bounding box center [328, 319] width 11 height 11
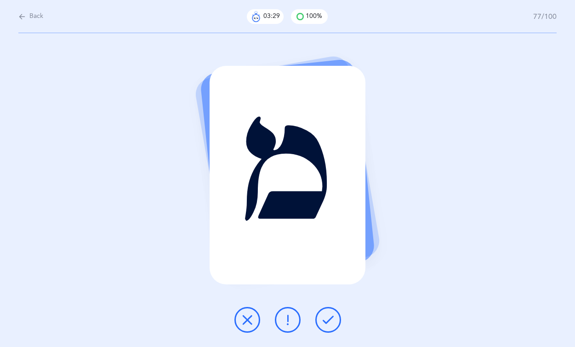
click at [326, 316] on icon at bounding box center [328, 319] width 11 height 11
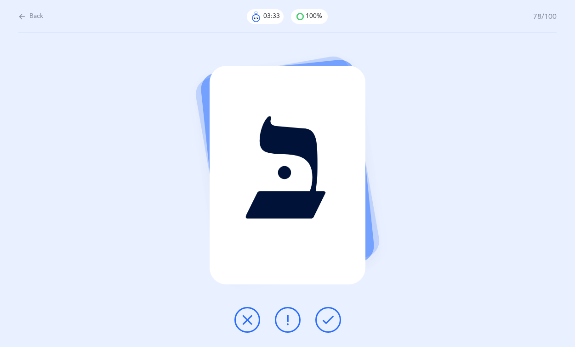
click at [326, 316] on icon at bounding box center [328, 319] width 11 height 11
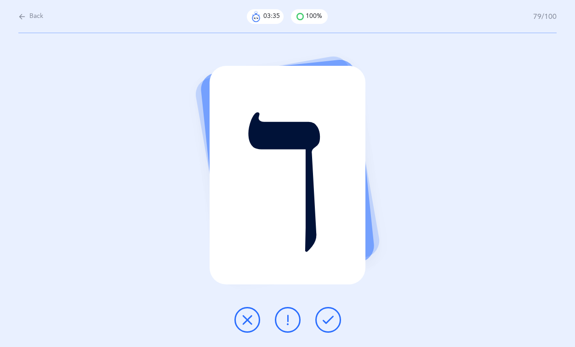
click at [326, 316] on icon at bounding box center [328, 319] width 11 height 11
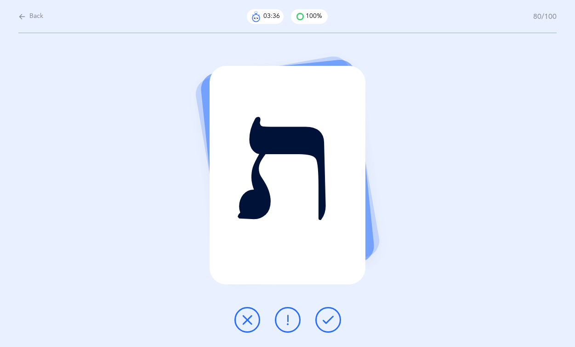
click at [326, 316] on icon at bounding box center [328, 319] width 11 height 11
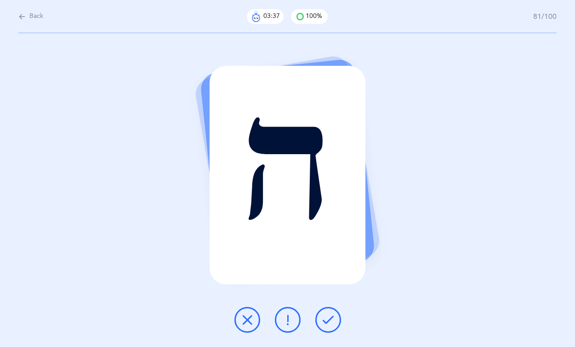
click at [326, 316] on icon at bounding box center [328, 319] width 11 height 11
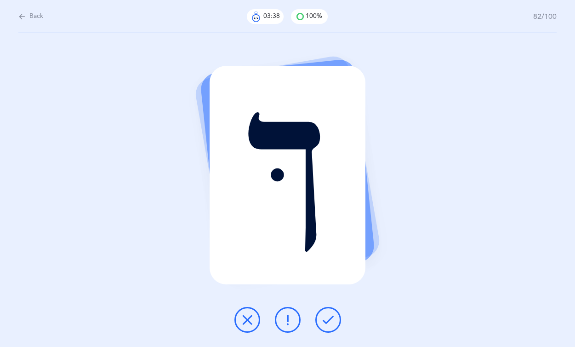
click at [326, 316] on icon at bounding box center [328, 319] width 11 height 11
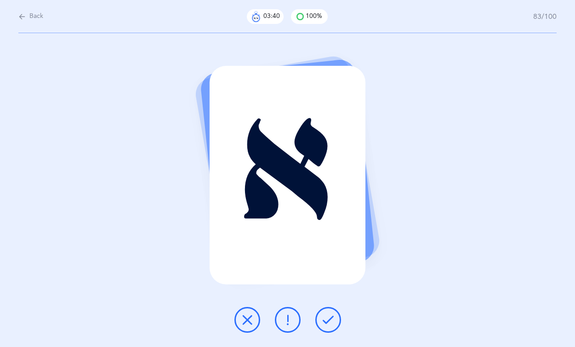
click at [326, 316] on icon at bounding box center [328, 319] width 11 height 11
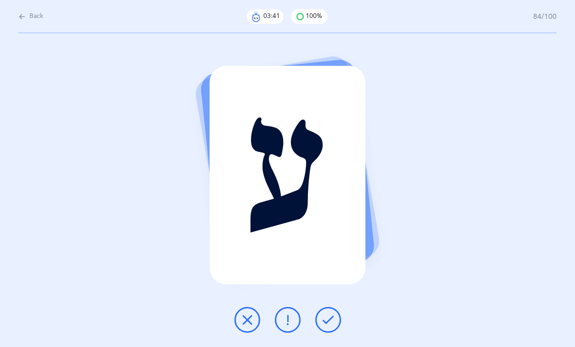
click at [326, 316] on icon at bounding box center [328, 319] width 11 height 11
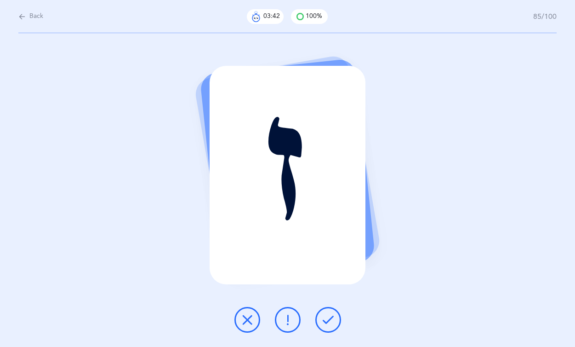
click at [326, 316] on icon at bounding box center [328, 319] width 11 height 11
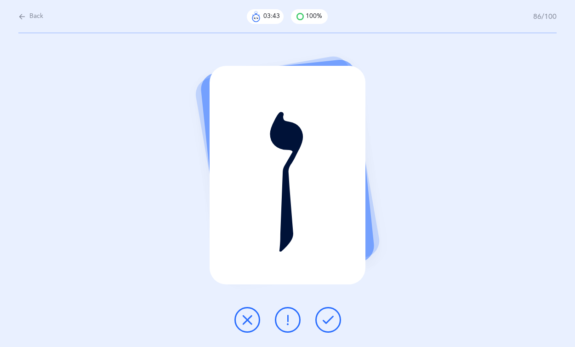
click at [326, 316] on icon at bounding box center [328, 319] width 11 height 11
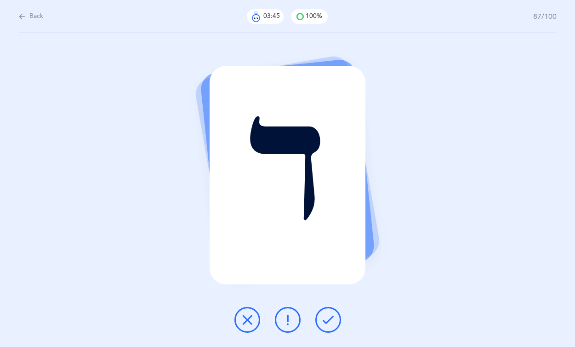
click at [326, 316] on icon at bounding box center [328, 319] width 11 height 11
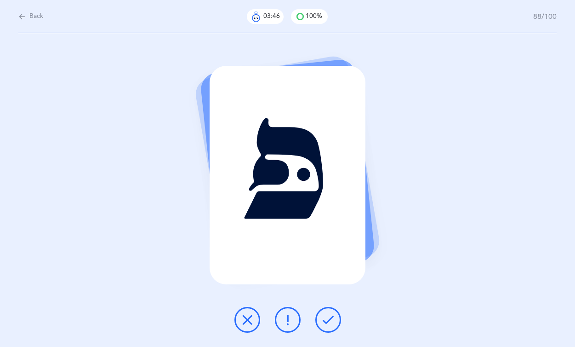
click at [326, 316] on icon at bounding box center [328, 319] width 11 height 11
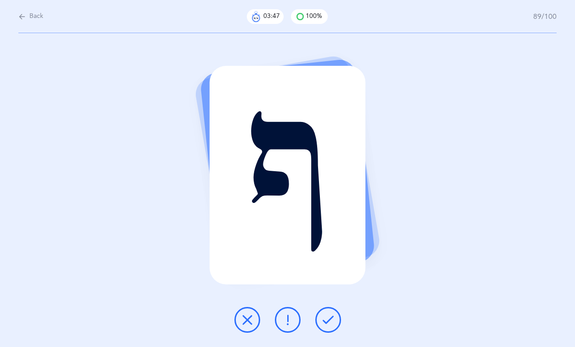
click at [326, 316] on icon at bounding box center [328, 319] width 11 height 11
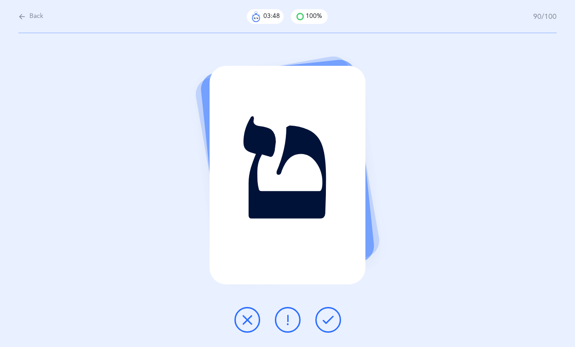
click at [326, 316] on icon at bounding box center [328, 319] width 11 height 11
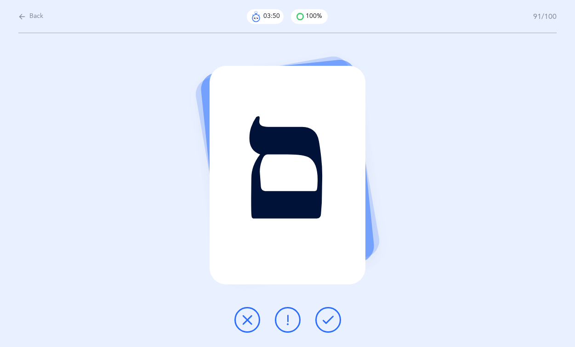
click at [326, 316] on icon at bounding box center [328, 319] width 11 height 11
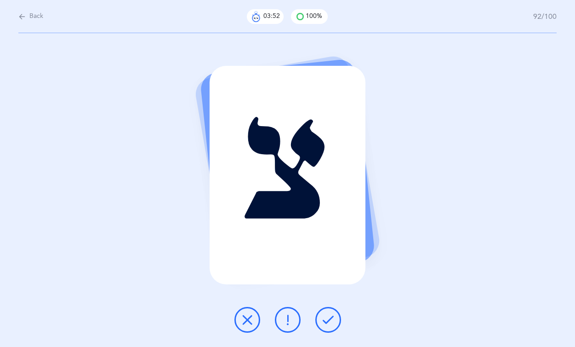
click at [326, 316] on icon at bounding box center [328, 319] width 11 height 11
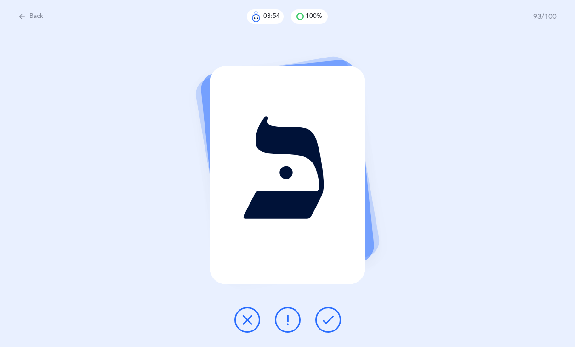
click at [326, 316] on icon at bounding box center [328, 319] width 11 height 11
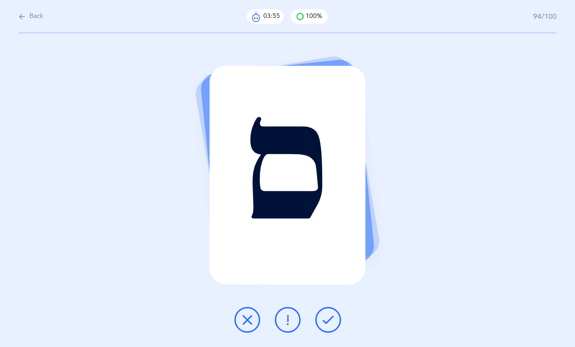
click at [326, 316] on icon at bounding box center [328, 319] width 11 height 11
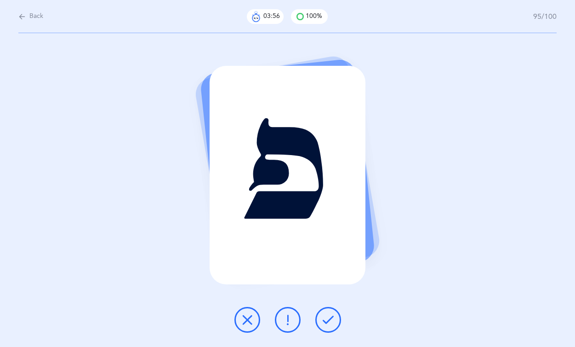
click at [326, 316] on icon at bounding box center [328, 319] width 11 height 11
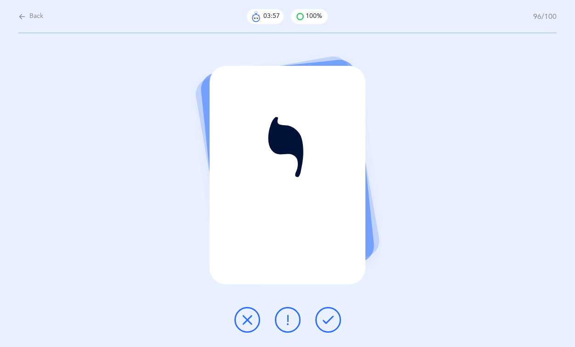
click at [326, 316] on icon at bounding box center [328, 319] width 11 height 11
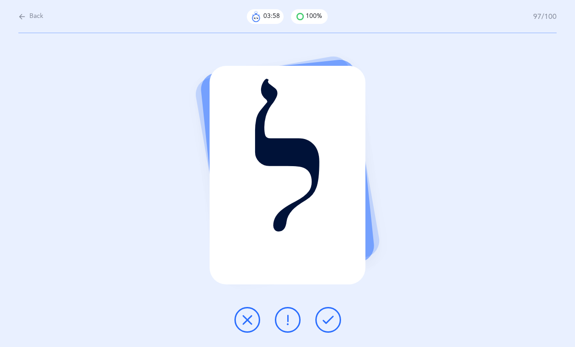
click at [326, 316] on icon at bounding box center [328, 319] width 11 height 11
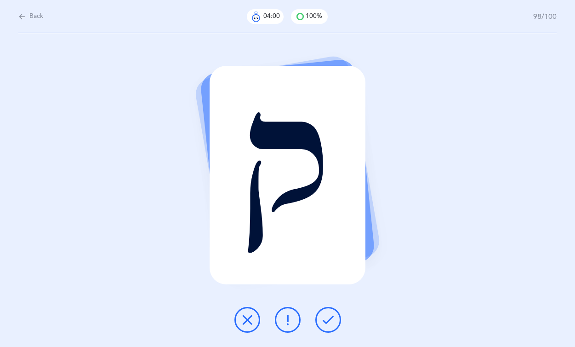
click at [326, 316] on icon at bounding box center [328, 319] width 11 height 11
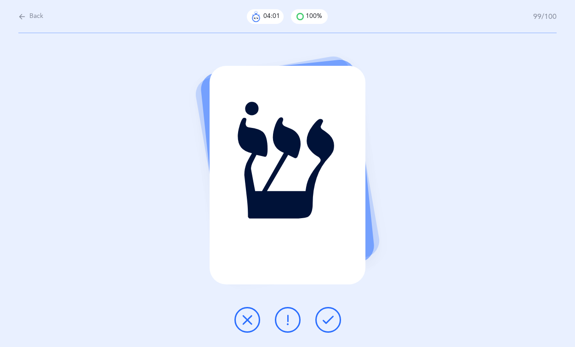
click at [326, 316] on icon at bounding box center [328, 319] width 11 height 11
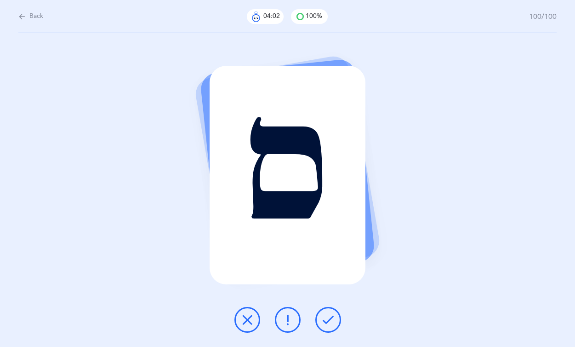
click at [326, 316] on icon at bounding box center [328, 319] width 11 height 11
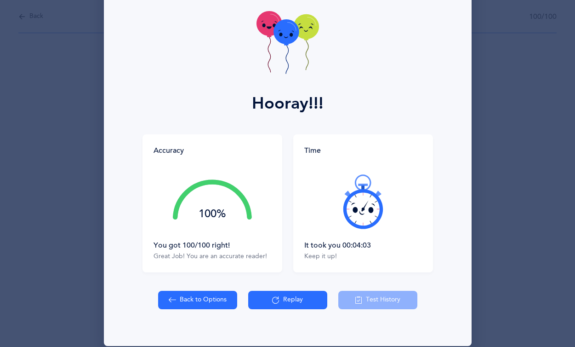
scroll to position [58, 0]
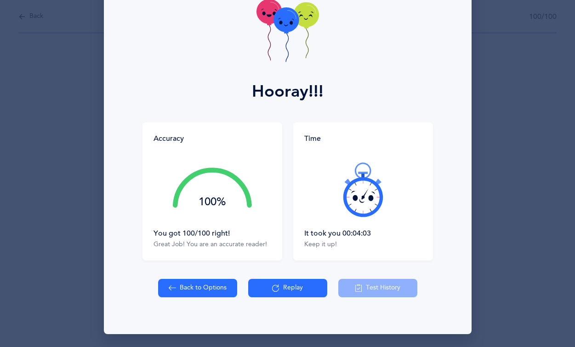
click at [167, 296] on button "Back to Options" at bounding box center [197, 288] width 79 height 18
select select "27"
select select "single"
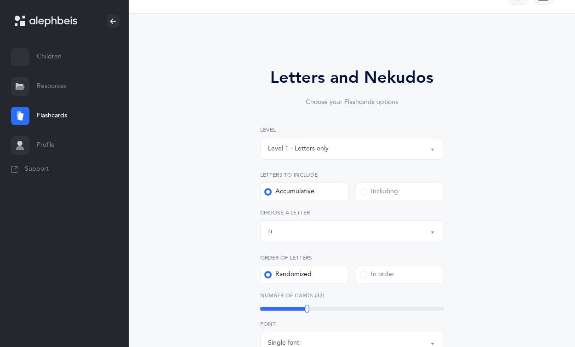
scroll to position [28, 0]
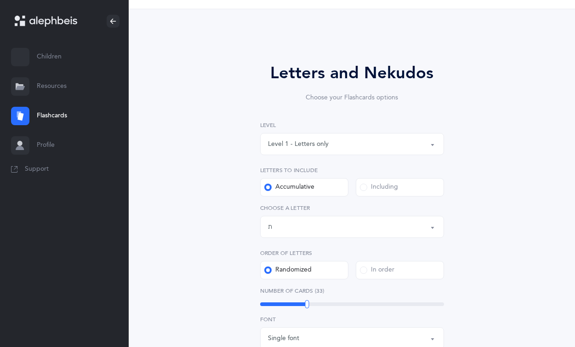
click at [354, 191] on div "Including" at bounding box center [400, 187] width 96 height 18
click at [365, 190] on span at bounding box center [363, 186] width 7 height 7
click at [0, 0] on input "Including" at bounding box center [0, 0] width 0 height 0
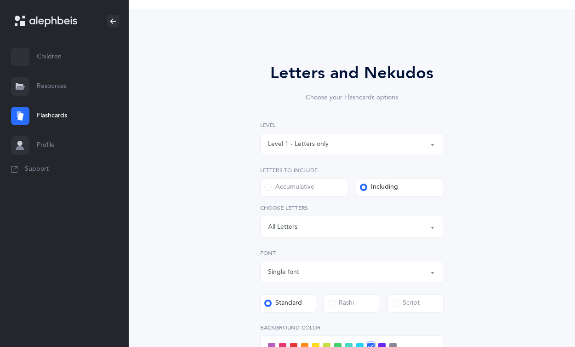
click at [326, 232] on div "Letters: All Letters" at bounding box center [352, 227] width 168 height 16
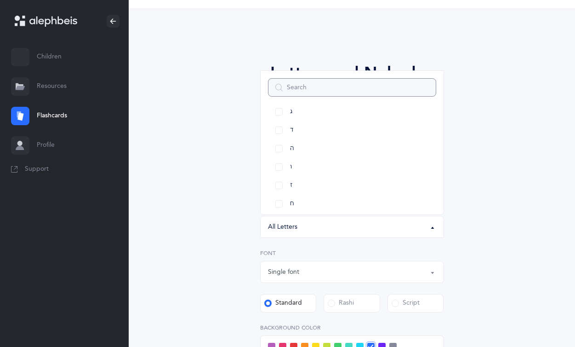
scroll to position [105, 0]
click at [282, 178] on link "ח" at bounding box center [352, 180] width 168 height 18
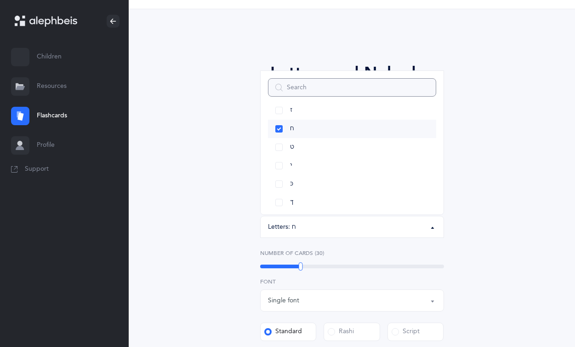
scroll to position [166, 0]
click at [282, 178] on link "כּ" at bounding box center [352, 175] width 168 height 18
click at [282, 183] on link "כּ" at bounding box center [352, 175] width 168 height 18
click at [281, 180] on link "כּ" at bounding box center [352, 175] width 168 height 18
click at [281, 191] on link "ךּ" at bounding box center [352, 193] width 168 height 18
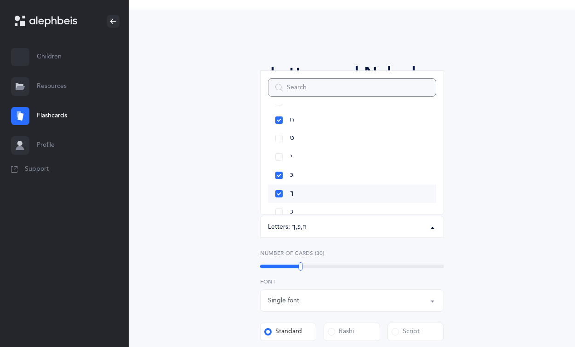
scroll to position [175, 0]
click at [279, 197] on link "כ" at bounding box center [352, 203] width 168 height 18
click at [280, 155] on link "בּ" at bounding box center [352, 157] width 168 height 18
select select "81"
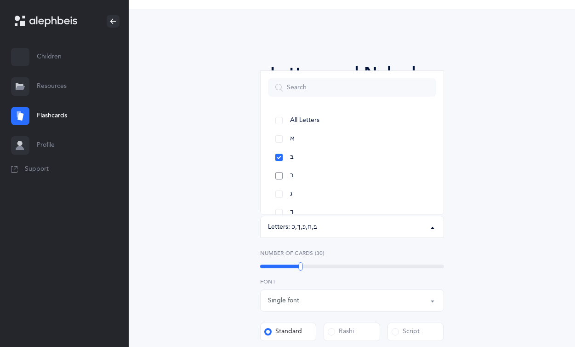
click at [280, 172] on link "ב" at bounding box center [352, 175] width 168 height 18
click at [283, 131] on link "ו" at bounding box center [352, 128] width 168 height 18
click at [282, 144] on link "פּ" at bounding box center [352, 147] width 168 height 18
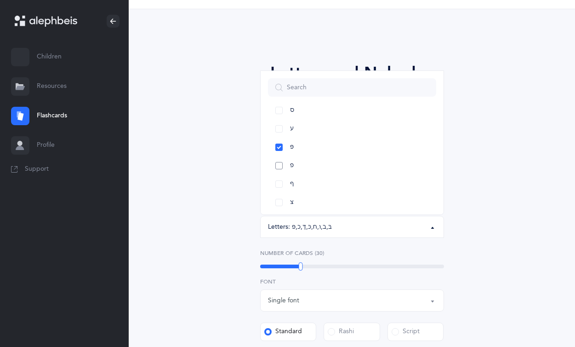
click at [283, 162] on link "פ" at bounding box center [352, 165] width 168 height 18
click at [283, 182] on link "ף" at bounding box center [352, 184] width 168 height 18
drag, startPoint x: 303, startPoint y: 264, endPoint x: 342, endPoint y: 265, distance: 39.5
click at [342, 265] on div at bounding box center [342, 266] width 4 height 8
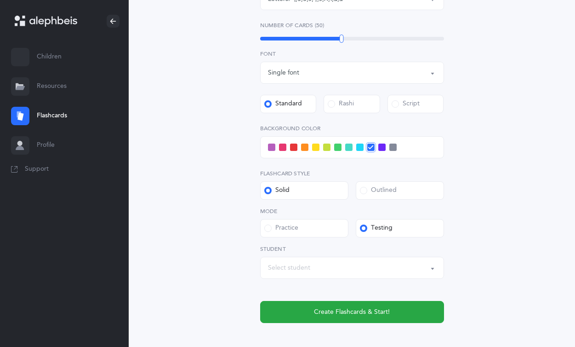
scroll to position [274, 0]
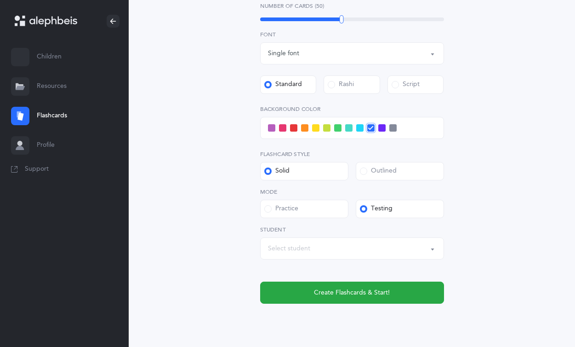
drag, startPoint x: 361, startPoint y: 269, endPoint x: 361, endPoint y: 260, distance: 8.3
click at [361, 268] on div "Level 1 - Letters only Level 2 - Nekudos only Level 3 - Letters and Nekudos Lev…" at bounding box center [352, 88] width 184 height 429
click at [360, 252] on div "Select student" at bounding box center [352, 248] width 168 height 16
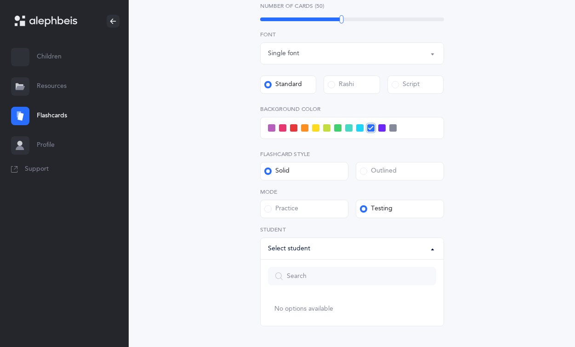
click at [360, 252] on div "Select student" at bounding box center [352, 248] width 168 height 16
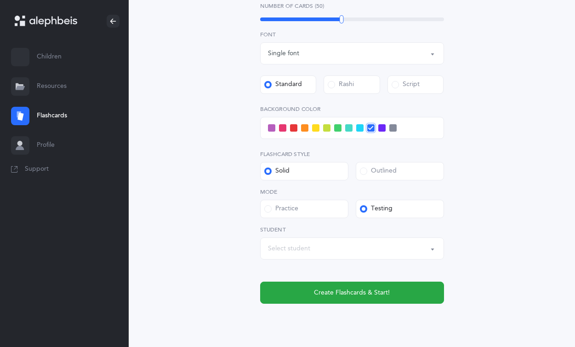
scroll to position [305, 0]
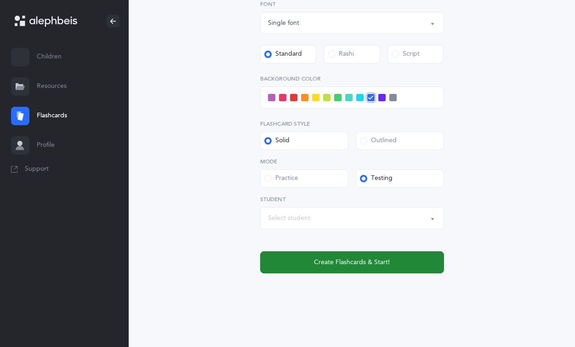
click at [360, 257] on button "Create Flashcards & Start!" at bounding box center [352, 262] width 184 height 22
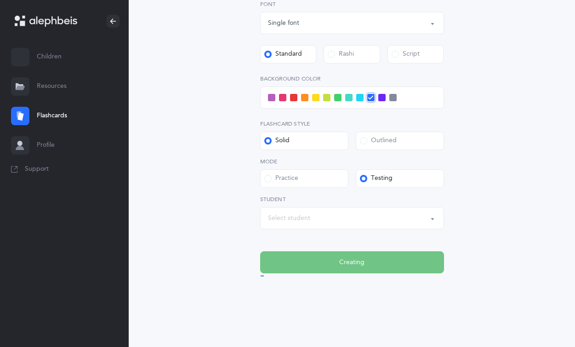
scroll to position [0, 0]
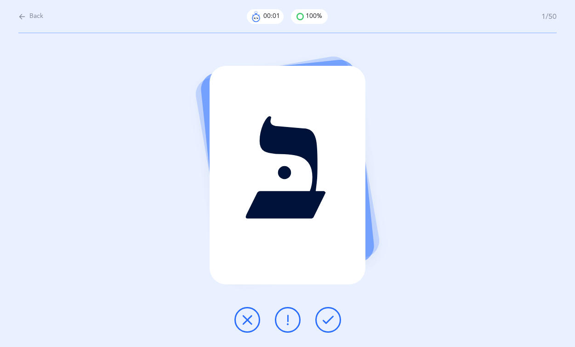
click at [335, 319] on button at bounding box center [328, 320] width 26 height 26
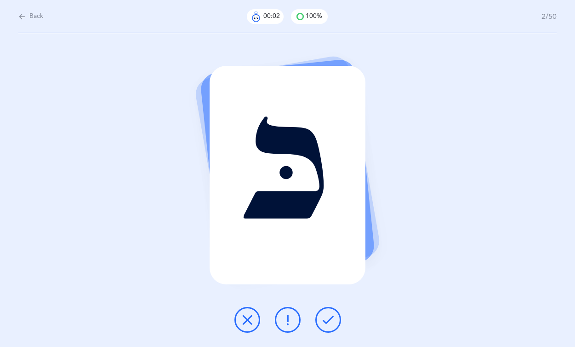
click at [335, 319] on button at bounding box center [328, 320] width 26 height 26
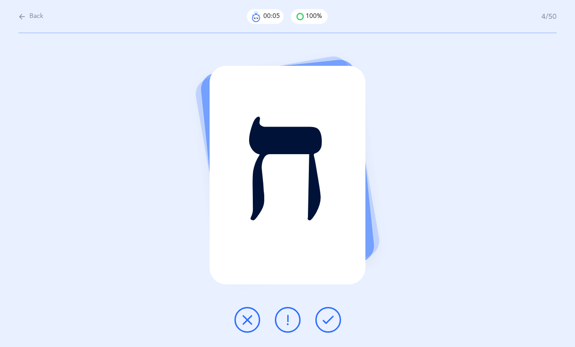
click at [335, 319] on button at bounding box center [328, 320] width 26 height 26
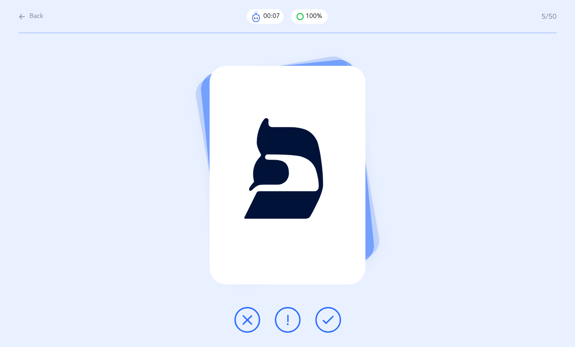
click at [335, 319] on button at bounding box center [328, 320] width 26 height 26
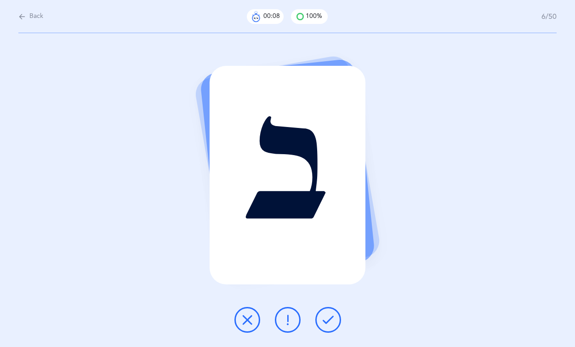
click at [335, 319] on button at bounding box center [328, 320] width 26 height 26
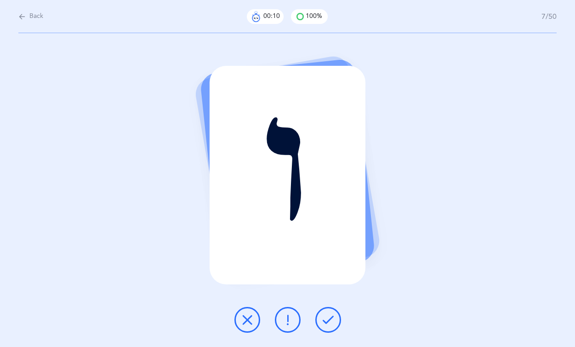
click at [335, 319] on button at bounding box center [328, 320] width 26 height 26
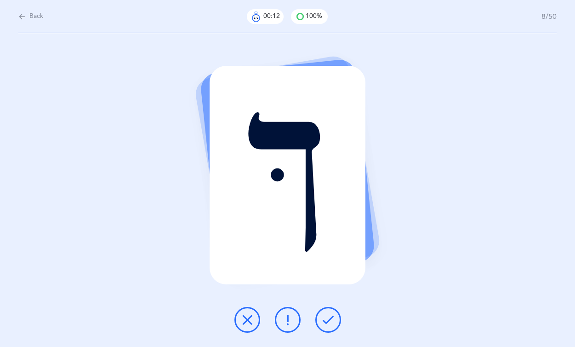
click at [335, 319] on button at bounding box center [328, 320] width 26 height 26
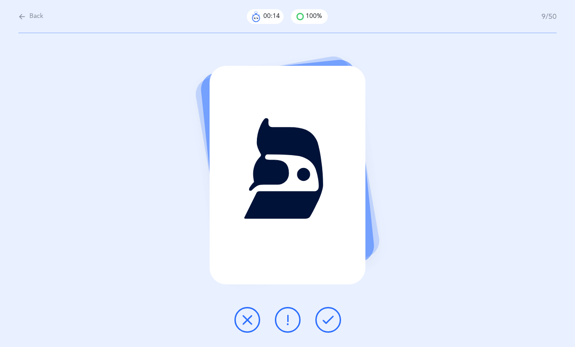
click at [335, 319] on button at bounding box center [328, 320] width 26 height 26
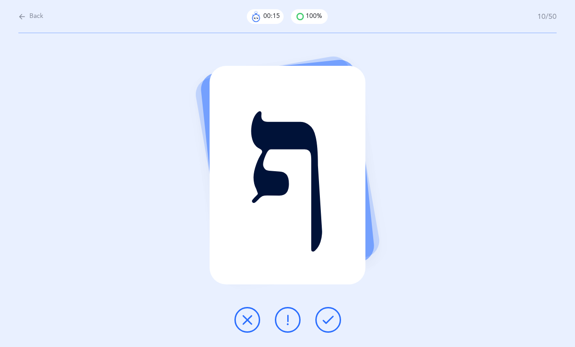
click at [335, 319] on button at bounding box center [328, 320] width 26 height 26
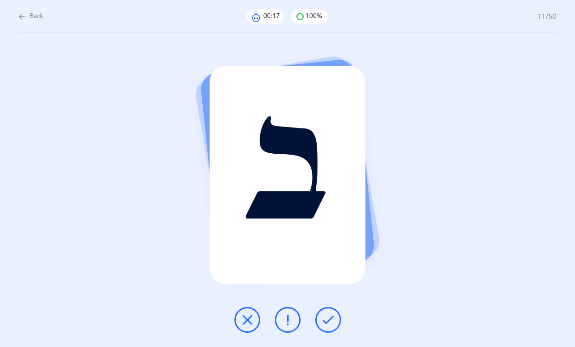
click at [335, 319] on button at bounding box center [328, 320] width 26 height 26
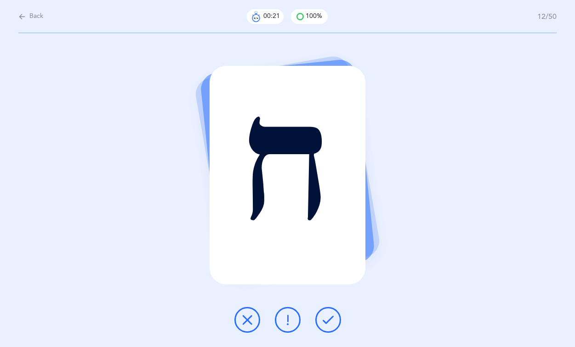
click at [335, 319] on button at bounding box center [328, 320] width 26 height 26
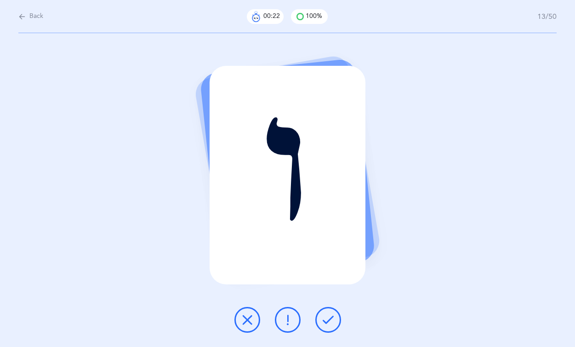
click at [335, 319] on button at bounding box center [328, 320] width 26 height 26
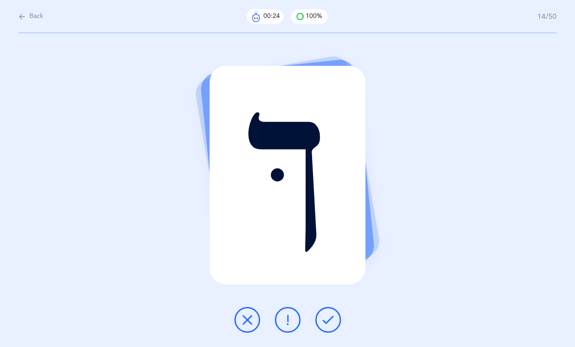
click at [335, 319] on button at bounding box center [328, 320] width 26 height 26
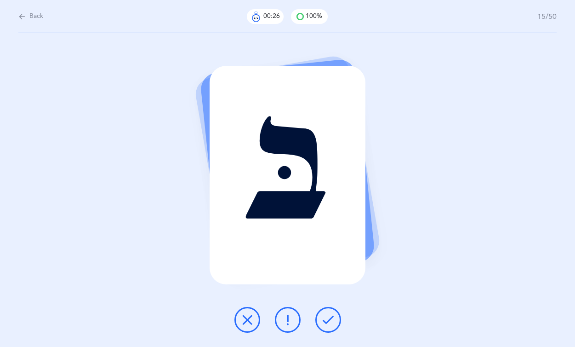
click at [335, 319] on button at bounding box center [328, 320] width 26 height 26
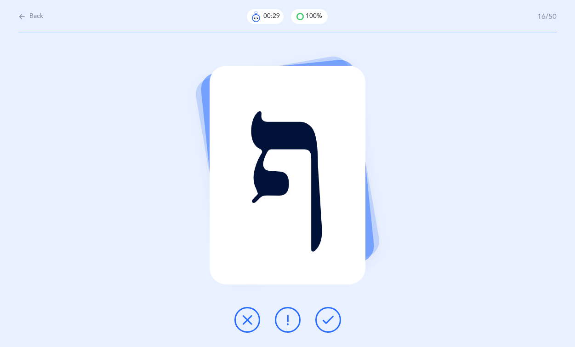
click at [335, 319] on button at bounding box center [328, 320] width 26 height 26
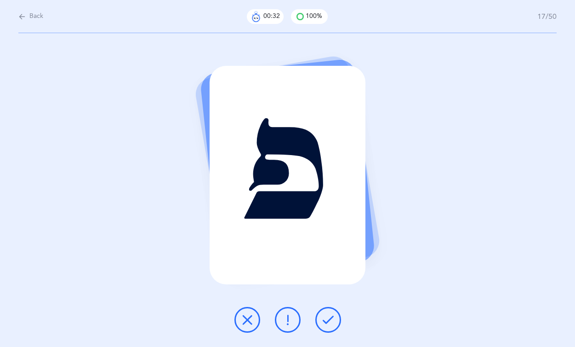
click at [335, 319] on button at bounding box center [328, 320] width 26 height 26
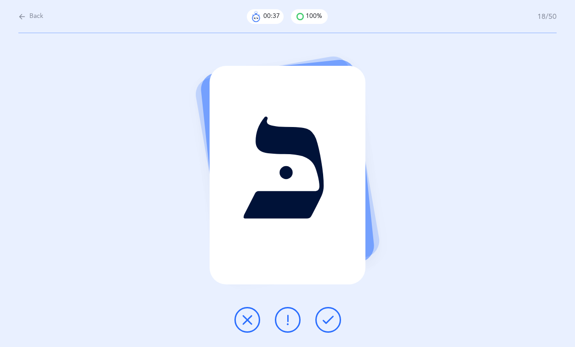
click at [335, 319] on button at bounding box center [328, 320] width 26 height 26
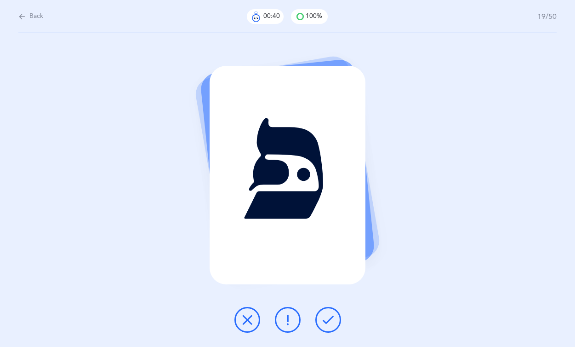
click at [335, 319] on button at bounding box center [328, 320] width 26 height 26
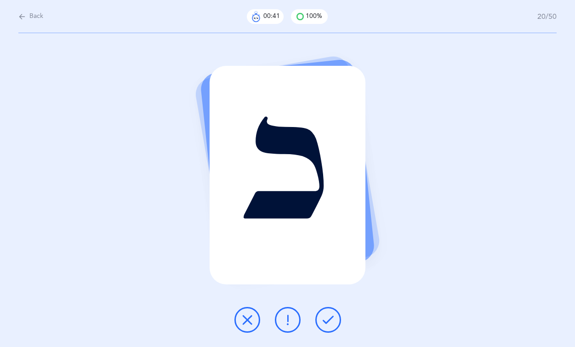
click at [335, 319] on button at bounding box center [328, 320] width 26 height 26
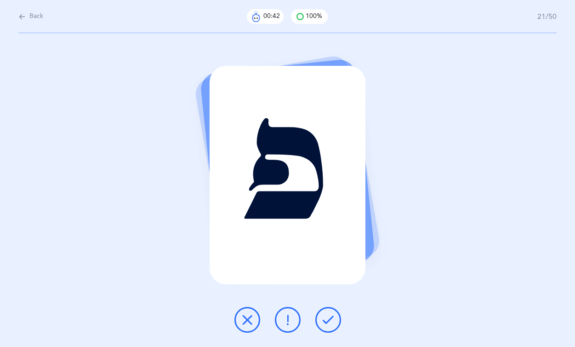
click at [335, 319] on button at bounding box center [328, 320] width 26 height 26
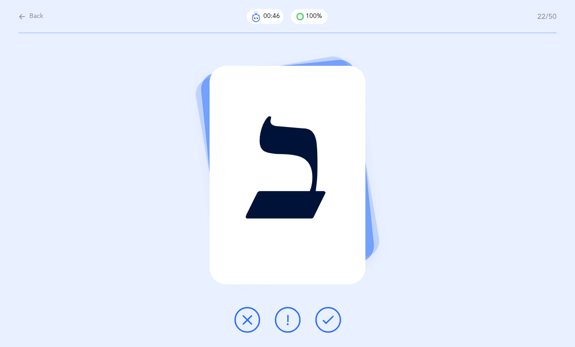
click at [335, 319] on button at bounding box center [328, 320] width 26 height 26
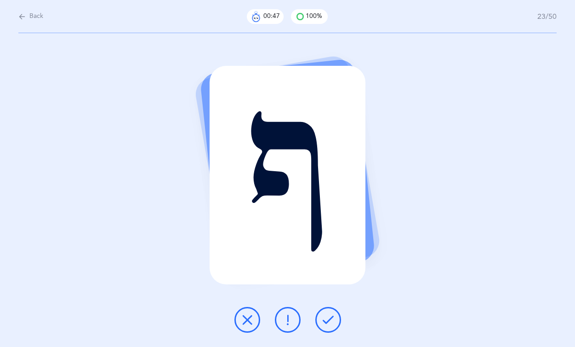
click at [335, 319] on button at bounding box center [328, 320] width 26 height 26
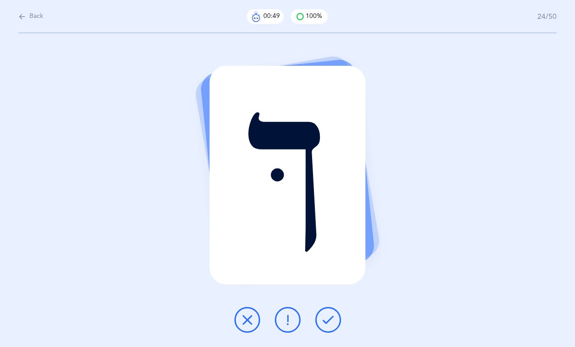
click at [335, 319] on button at bounding box center [328, 320] width 26 height 26
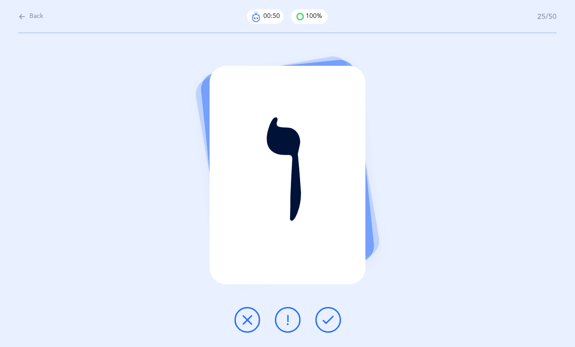
click at [335, 319] on button at bounding box center [328, 320] width 26 height 26
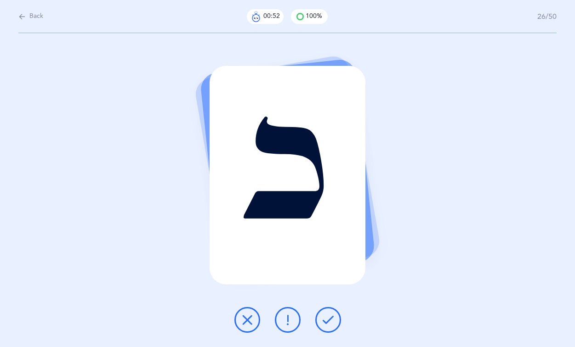
click at [335, 319] on button at bounding box center [328, 320] width 26 height 26
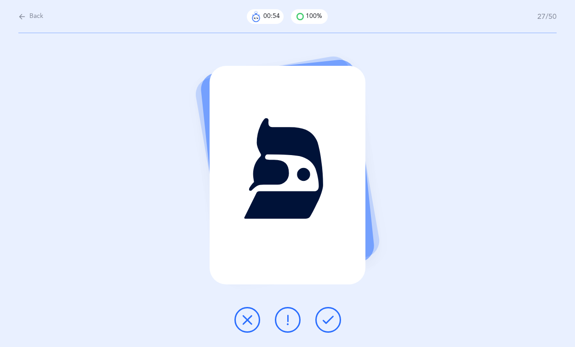
click at [335, 319] on button at bounding box center [328, 320] width 26 height 26
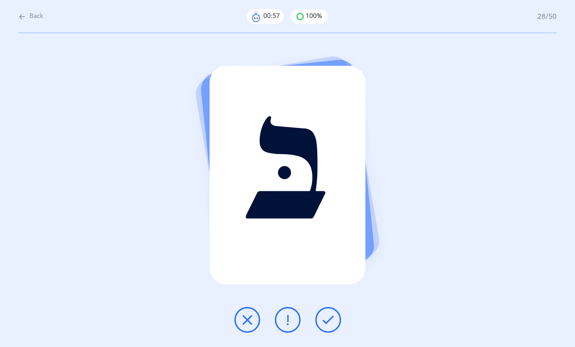
click at [335, 319] on button at bounding box center [328, 320] width 26 height 26
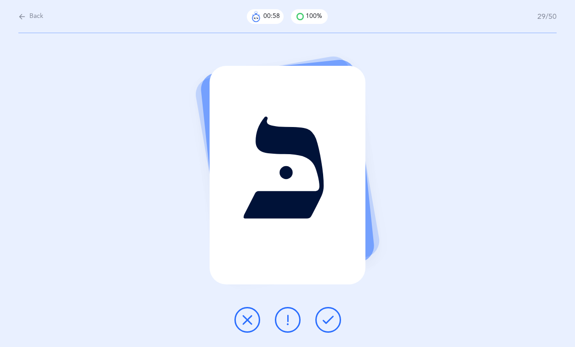
click at [335, 319] on button at bounding box center [328, 320] width 26 height 26
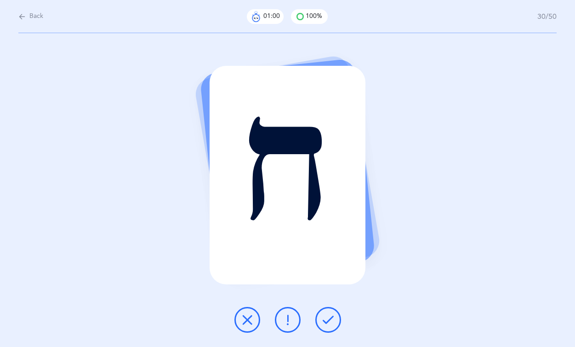
click at [335, 319] on button at bounding box center [328, 320] width 26 height 26
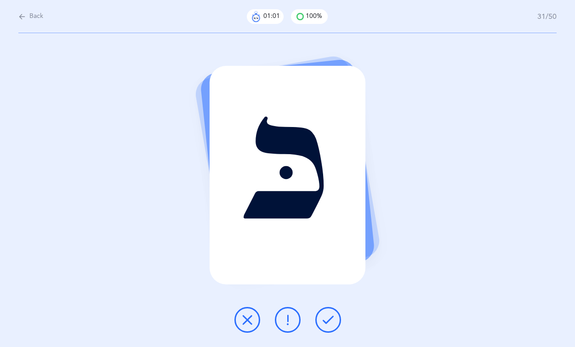
click at [335, 319] on button at bounding box center [328, 320] width 26 height 26
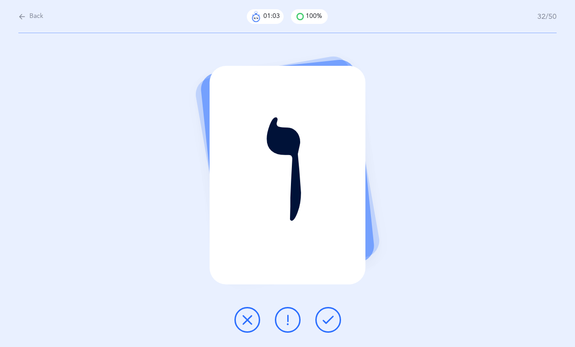
click at [335, 319] on button at bounding box center [328, 320] width 26 height 26
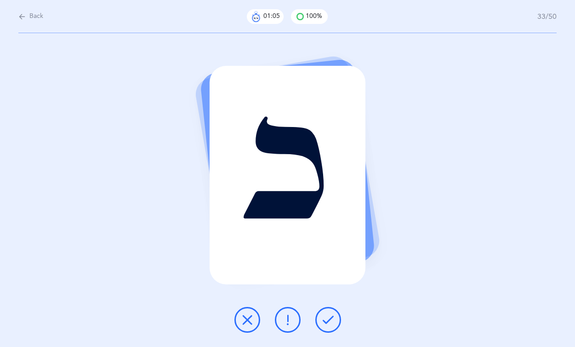
click at [335, 319] on button at bounding box center [328, 320] width 26 height 26
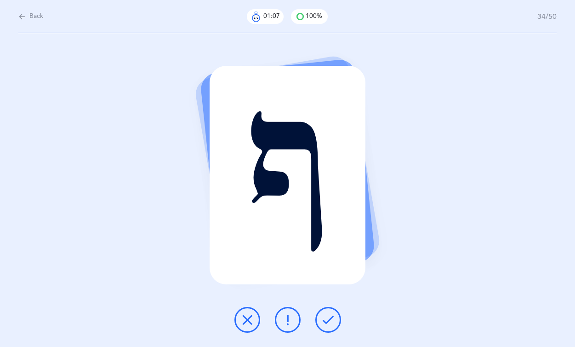
click at [335, 319] on button at bounding box center [328, 320] width 26 height 26
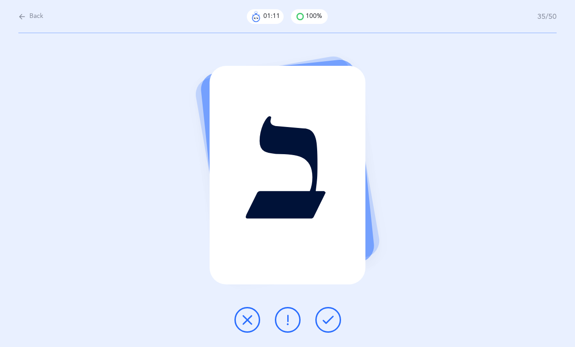
click at [335, 319] on button at bounding box center [328, 320] width 26 height 26
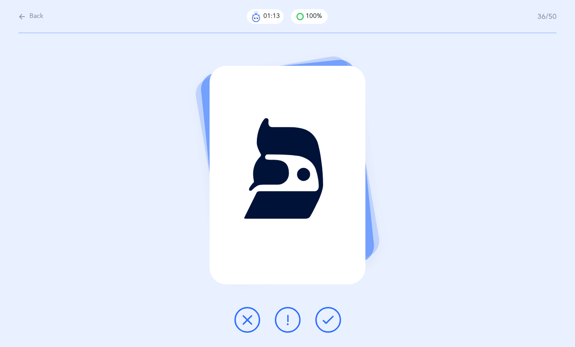
click at [335, 319] on button at bounding box center [328, 320] width 26 height 26
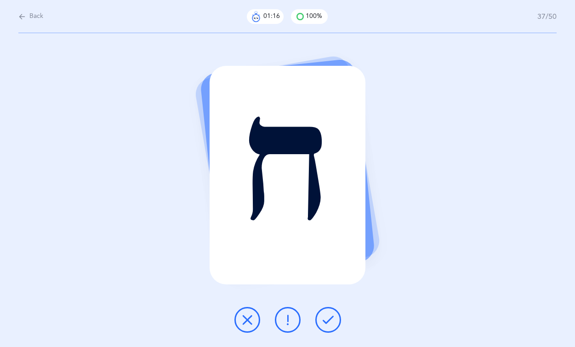
click at [335, 319] on button at bounding box center [328, 320] width 26 height 26
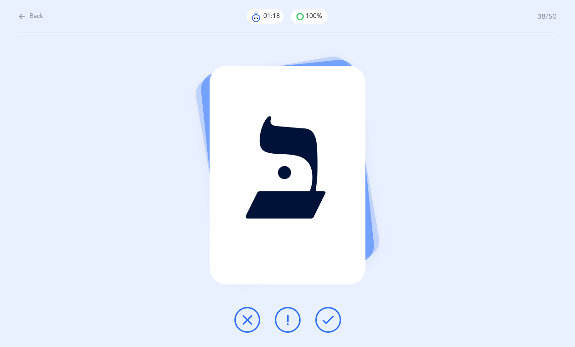
click at [335, 319] on button at bounding box center [328, 320] width 26 height 26
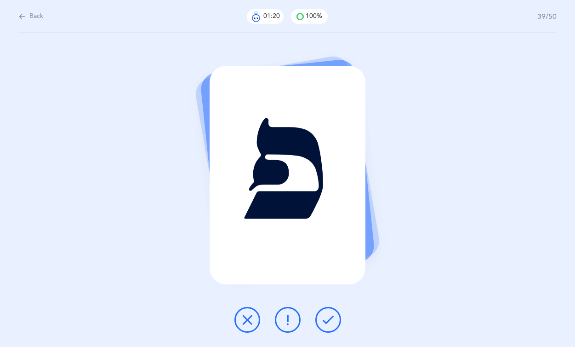
click at [335, 319] on button at bounding box center [328, 320] width 26 height 26
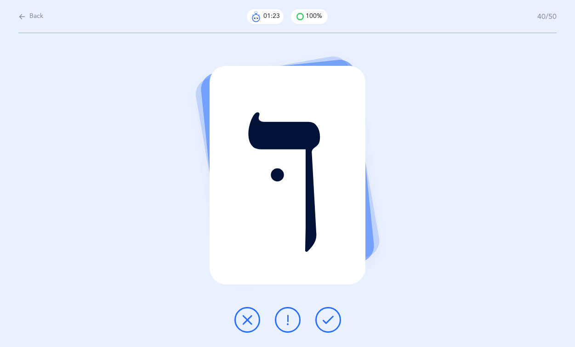
click at [335, 319] on button at bounding box center [328, 320] width 26 height 26
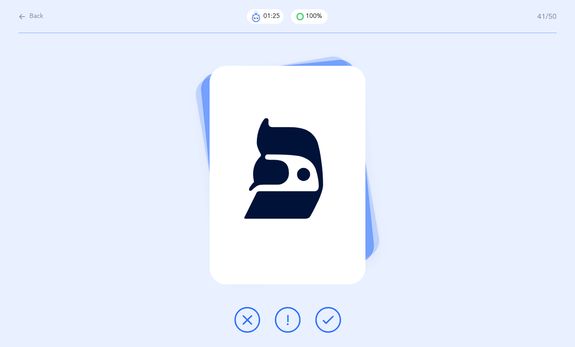
click at [335, 319] on button at bounding box center [328, 320] width 26 height 26
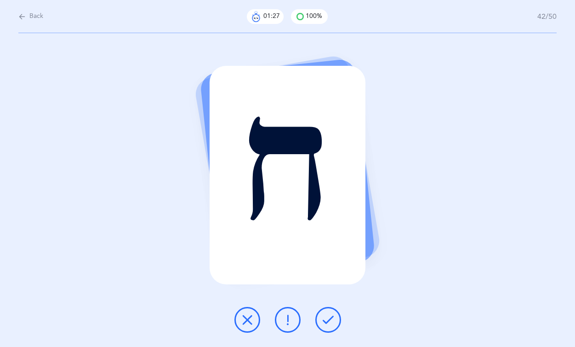
click at [335, 319] on button at bounding box center [328, 320] width 26 height 26
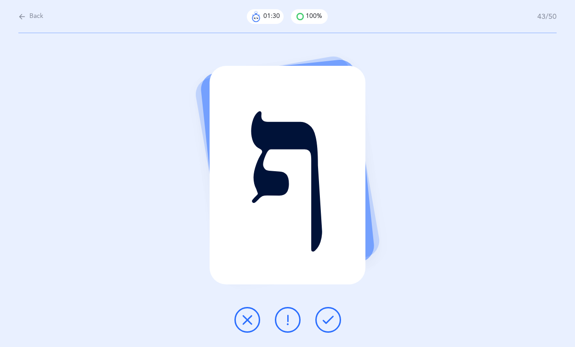
click at [335, 319] on button at bounding box center [328, 320] width 26 height 26
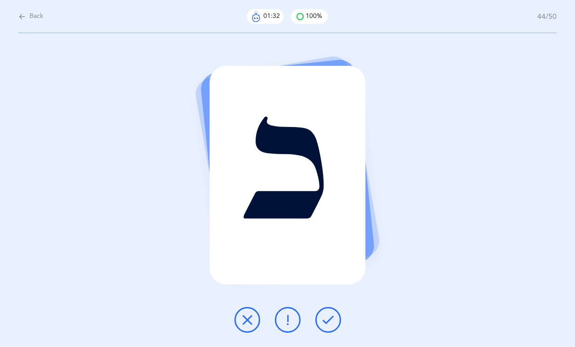
click at [335, 319] on button at bounding box center [328, 320] width 26 height 26
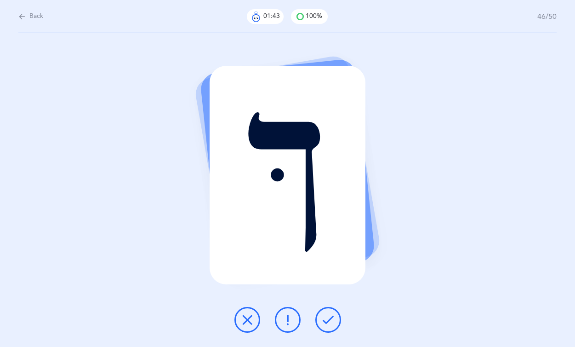
click at [335, 319] on button at bounding box center [328, 320] width 26 height 26
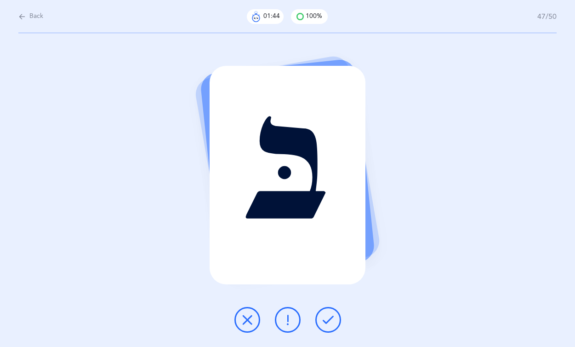
click at [335, 319] on button at bounding box center [328, 320] width 26 height 26
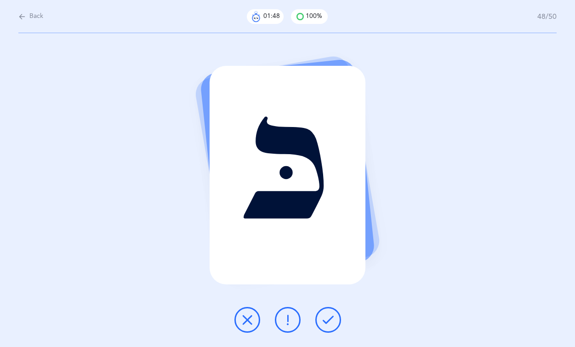
click at [335, 319] on button at bounding box center [328, 320] width 26 height 26
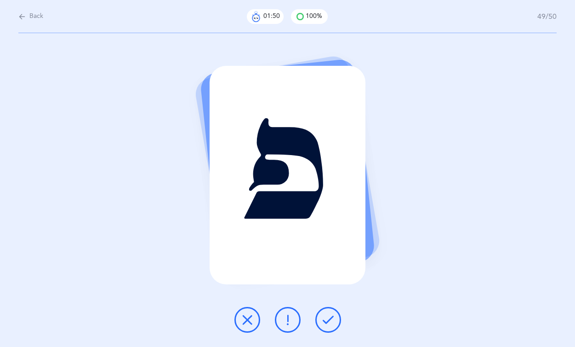
click at [335, 319] on button at bounding box center [328, 320] width 26 height 26
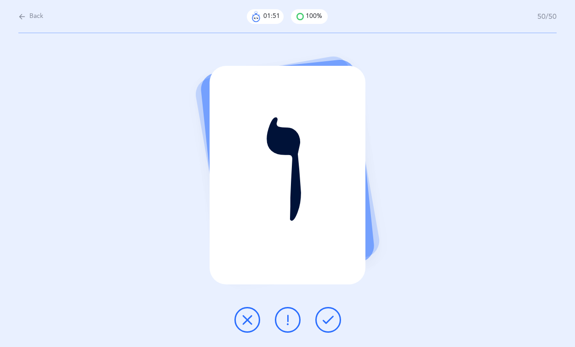
click at [335, 319] on button at bounding box center [328, 320] width 26 height 26
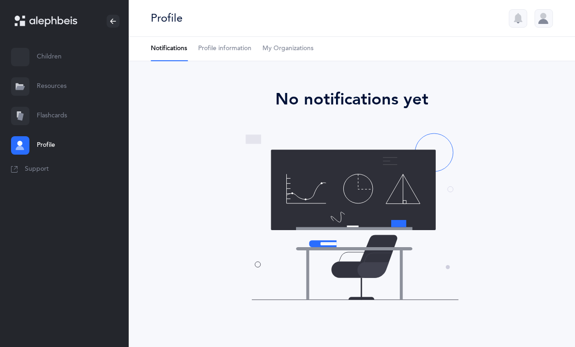
click at [547, 12] on div at bounding box center [544, 18] width 18 height 18
